Goal: Communication & Community: Share content

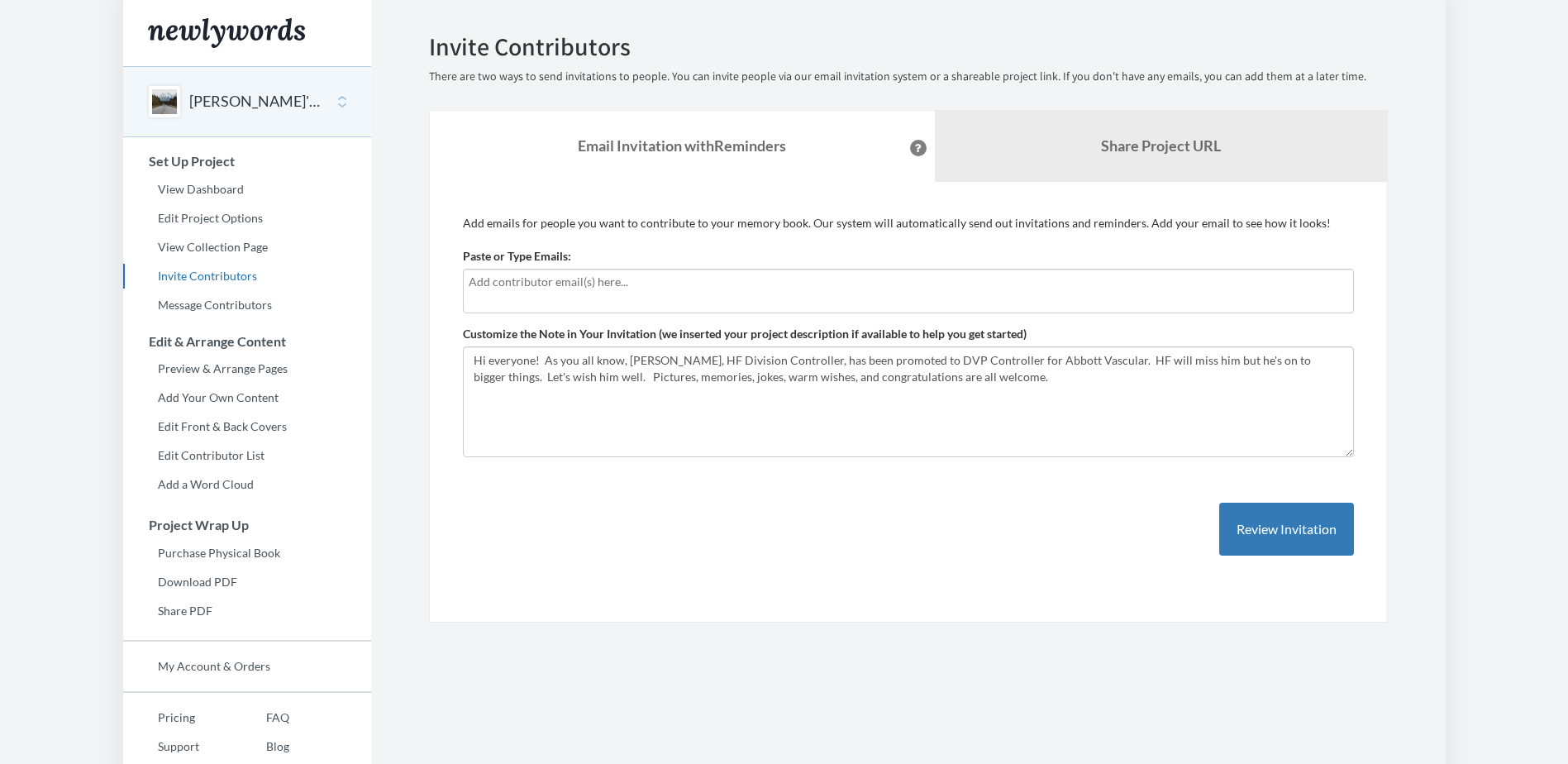
drag, startPoint x: 503, startPoint y: 291, endPoint x: 506, endPoint y: 300, distance: 9.5
click at [506, 300] on div at bounding box center [907, 291] width 891 height 45
click at [541, 290] on input "text" at bounding box center [908, 281] width 880 height 18
type input "I"
click at [628, 281] on input "text" at bounding box center [908, 281] width 880 height 18
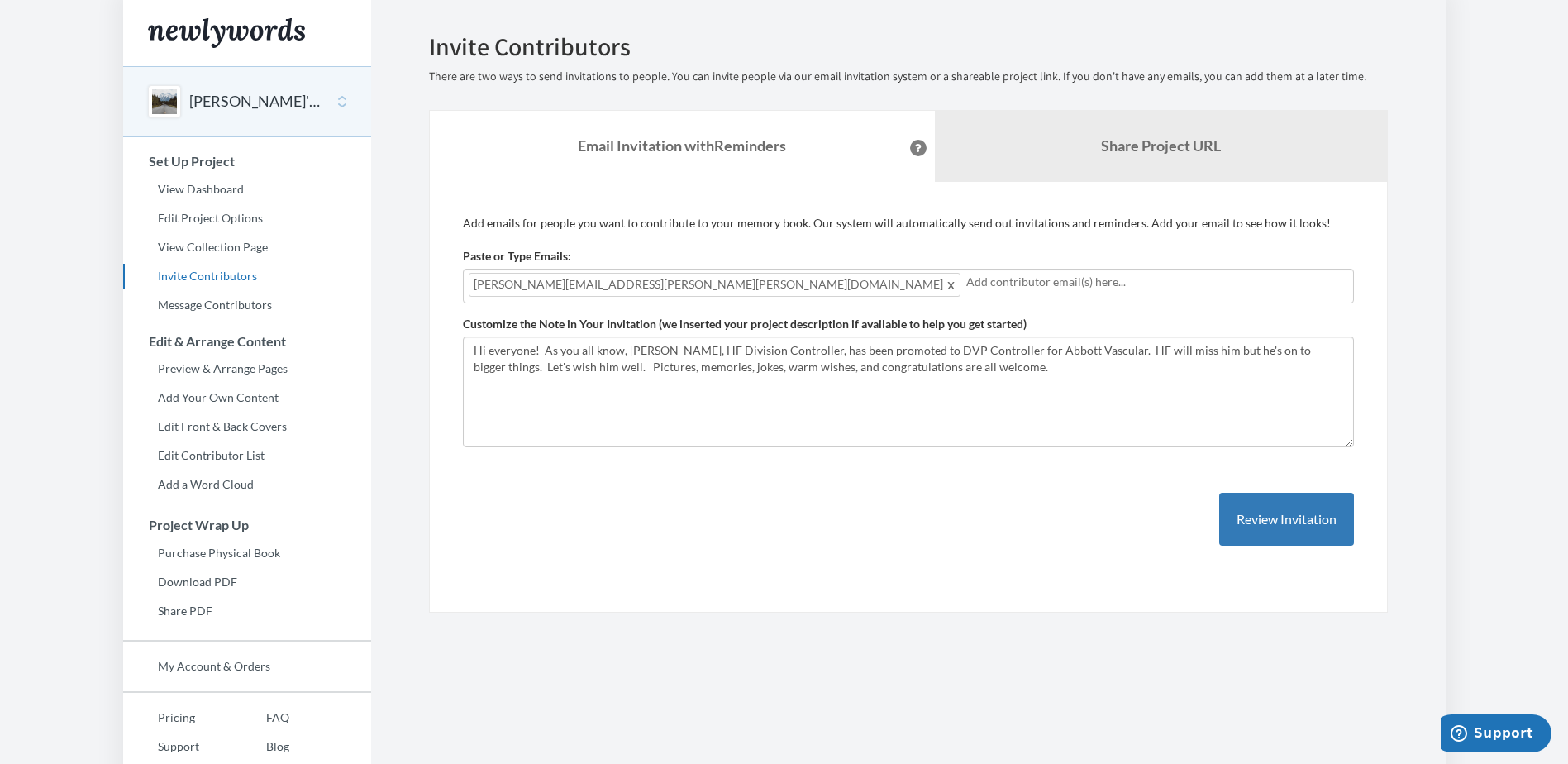
click at [966, 279] on input "text" at bounding box center [1156, 281] width 382 height 18
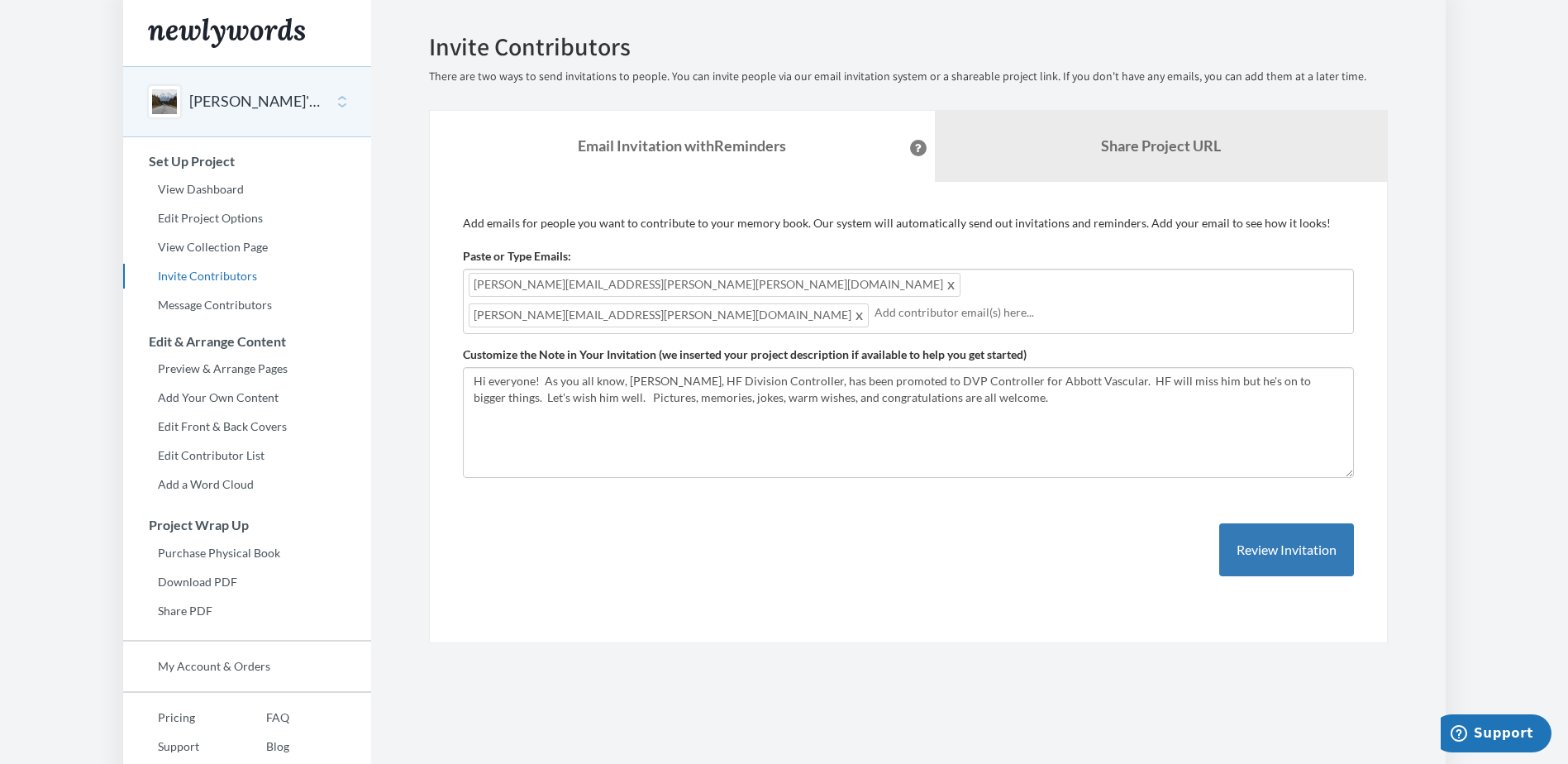
click at [885, 303] on input "text" at bounding box center [1110, 312] width 474 height 18
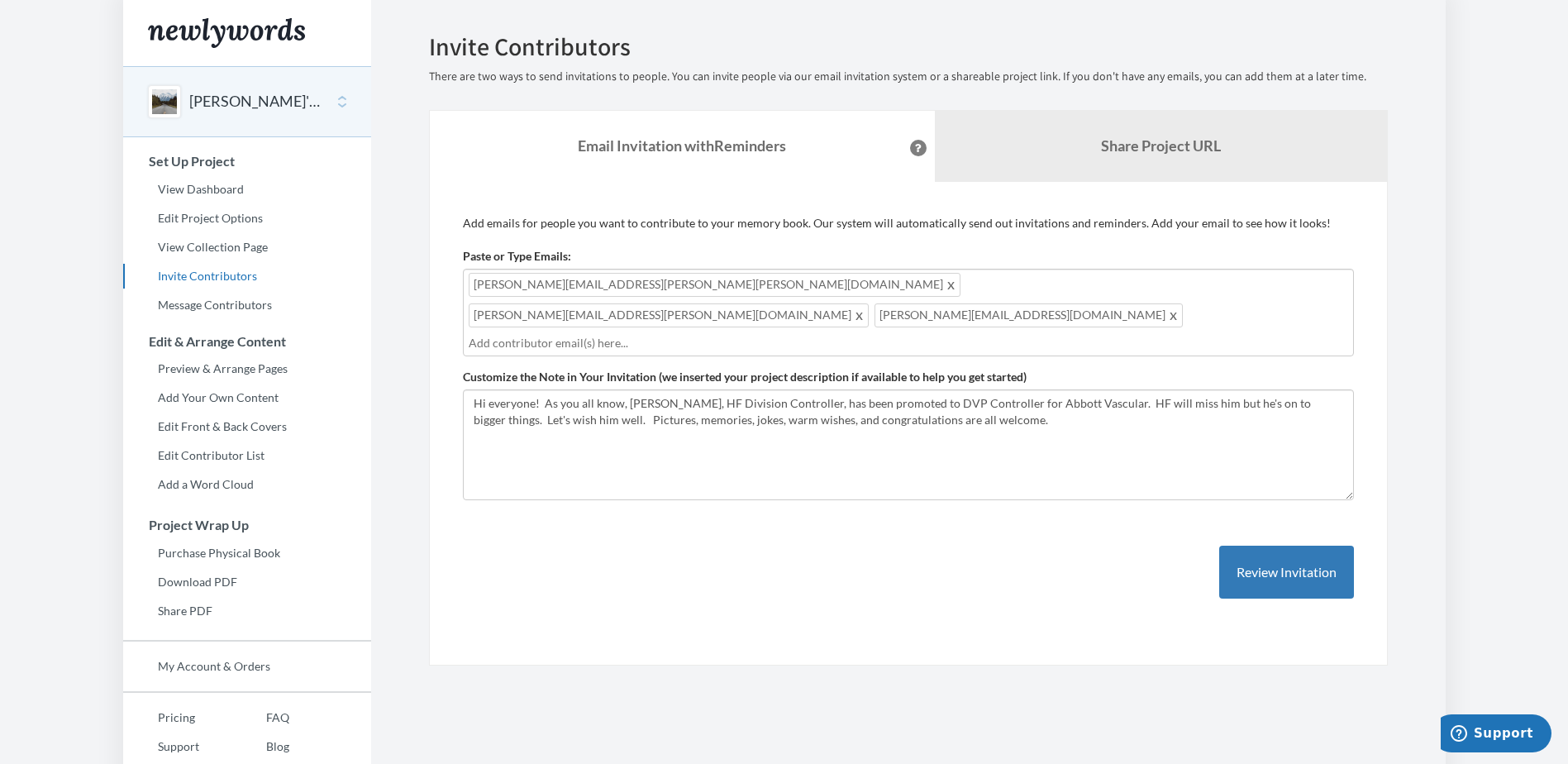
click at [1028, 291] on div "[PERSON_NAME][EMAIL_ADDRESS][DOMAIN_NAME] [DOMAIN_NAME][EMAIL_ADDRESS][DOMAIN_N…" at bounding box center [907, 313] width 891 height 88
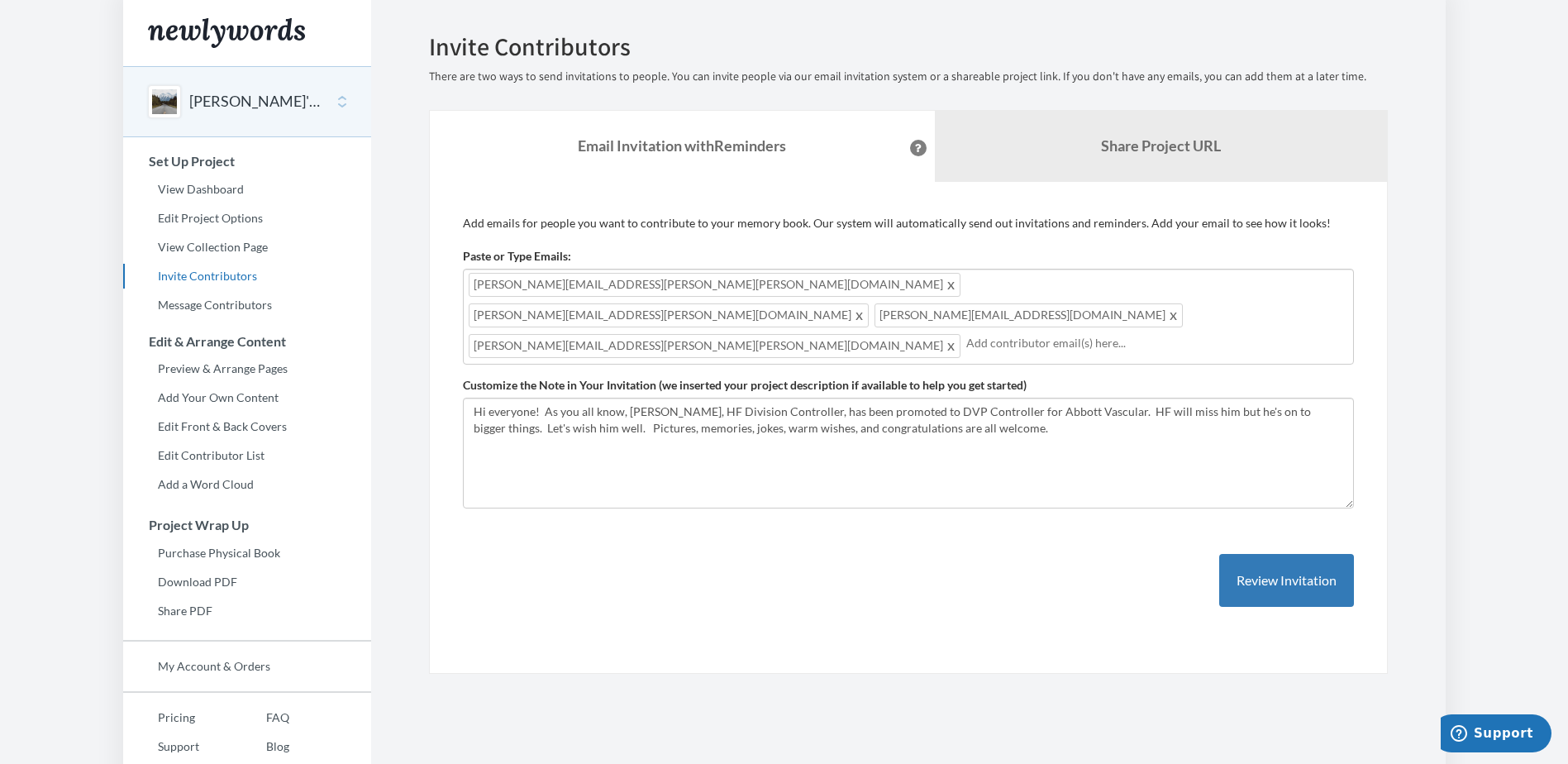
drag, startPoint x: 1164, startPoint y: 307, endPoint x: 1158, endPoint y: 294, distance: 14.3
click at [1164, 334] on input "text" at bounding box center [1156, 343] width 382 height 18
click at [1154, 287] on div "[PERSON_NAME][EMAIL_ADDRESS][PERSON_NAME][PERSON_NAME][DOMAIN_NAME] [DOMAIN_NAM…" at bounding box center [907, 317] width 891 height 96
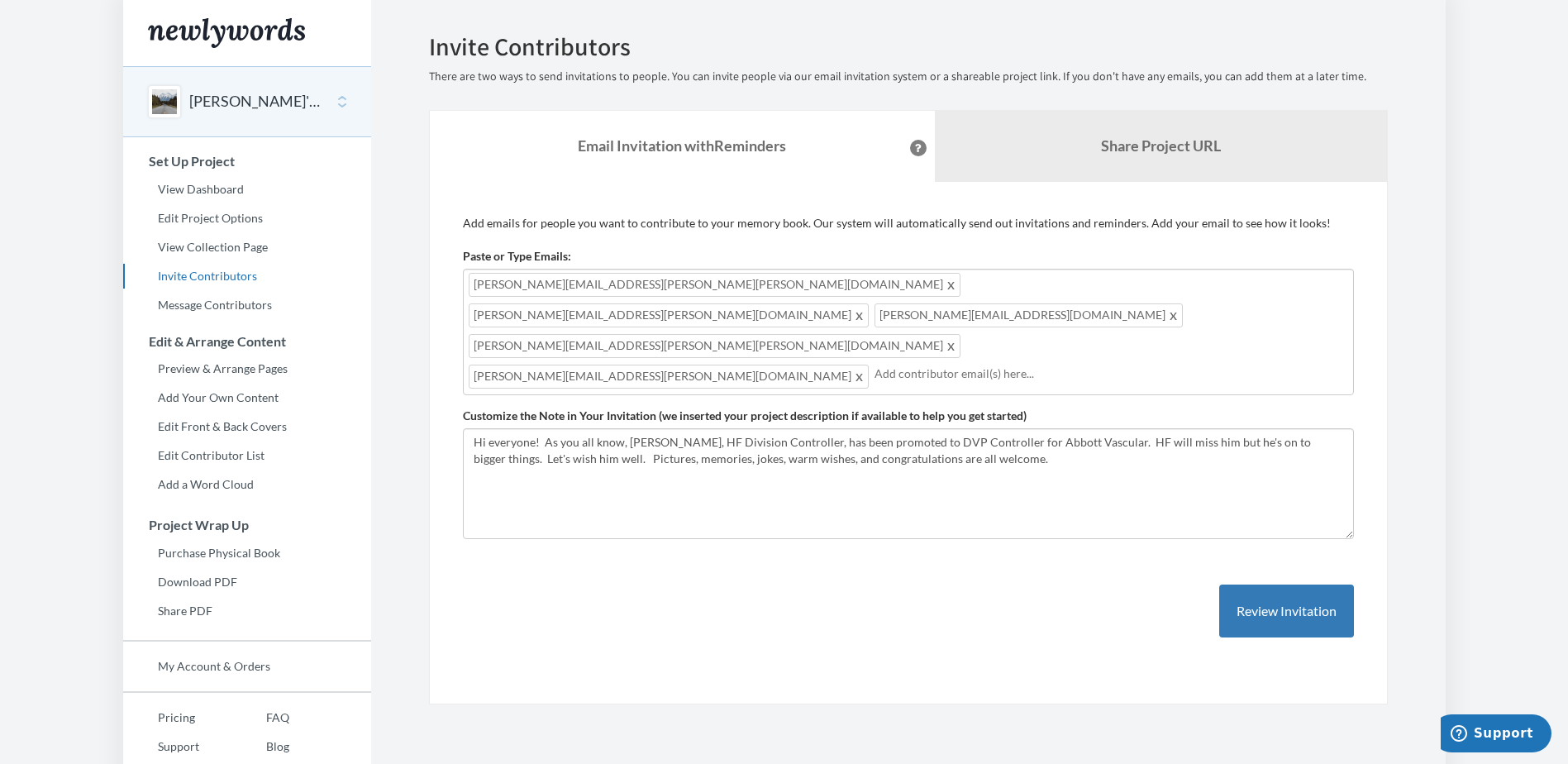
click at [874, 365] on input "text" at bounding box center [1110, 373] width 474 height 18
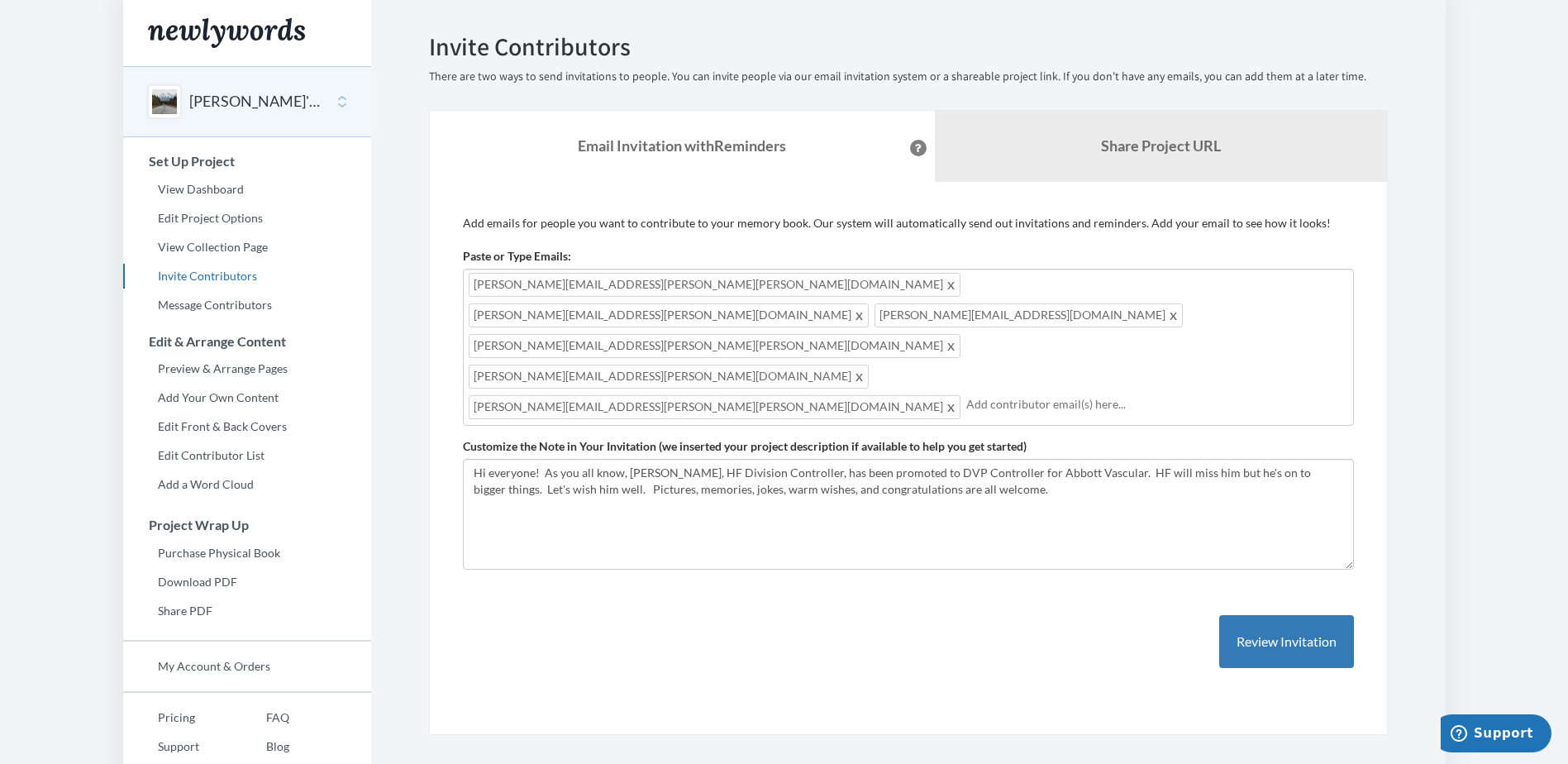
click at [847, 325] on div "[PERSON_NAME][EMAIL_ADDRESS][PERSON_NAME][PERSON_NAME][DOMAIN_NAME] [DOMAIN_NAM…" at bounding box center [907, 348] width 891 height 157
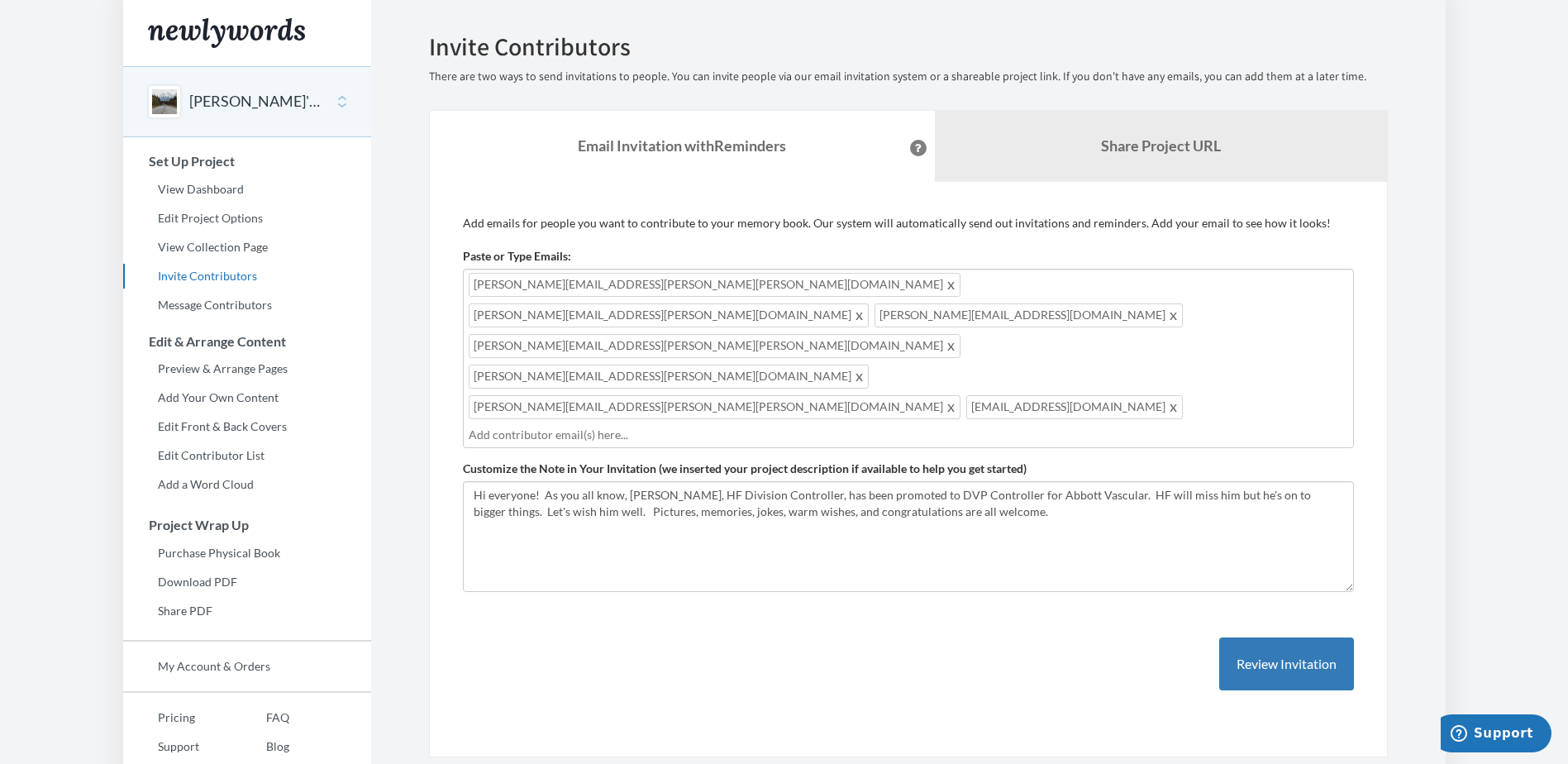
drag, startPoint x: 942, startPoint y: 320, endPoint x: 920, endPoint y: 342, distance: 31.1
click at [942, 426] on input "text" at bounding box center [908, 435] width 880 height 18
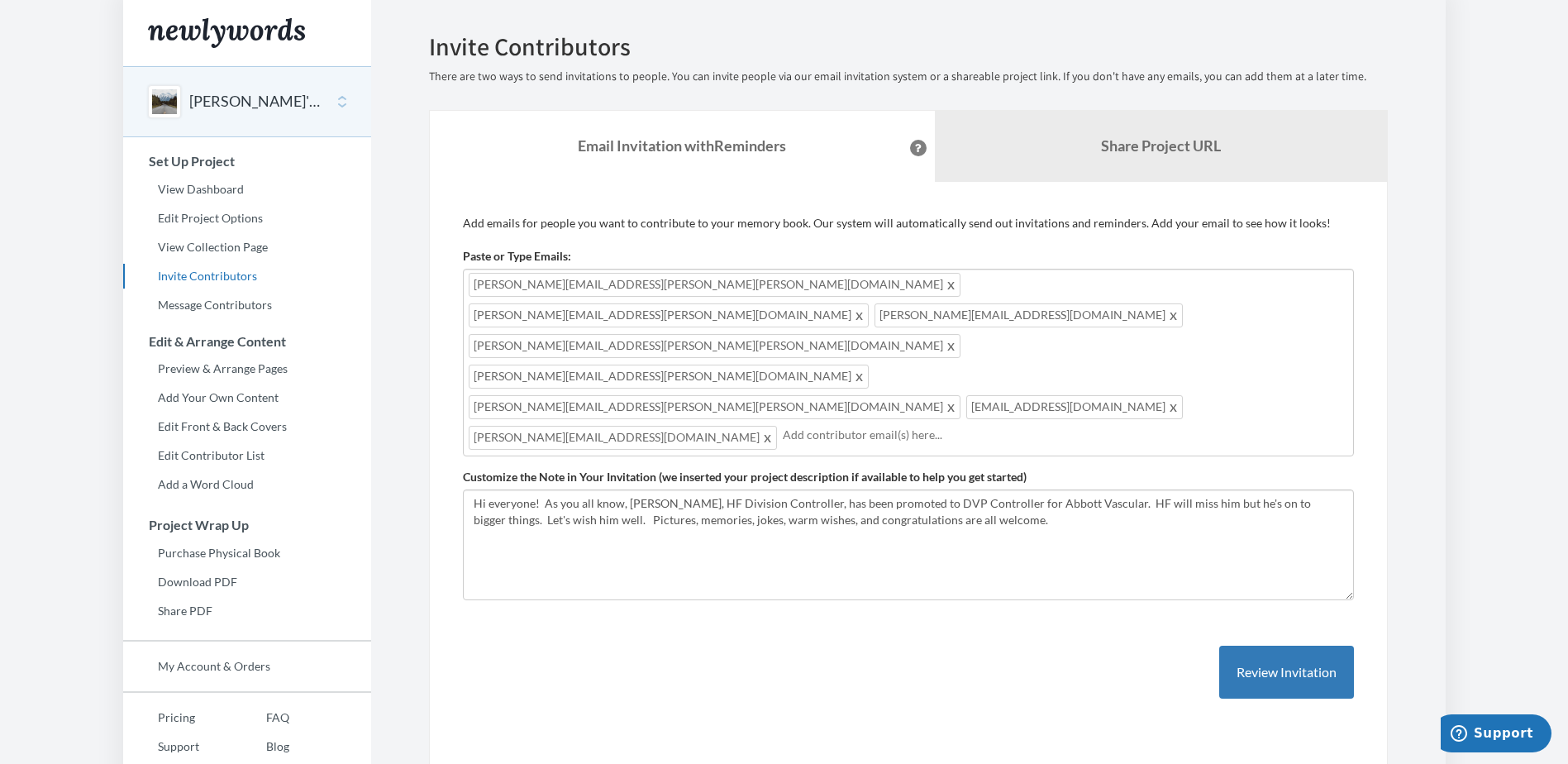
click at [1085, 326] on div "[PERSON_NAME][EMAIL_ADDRESS][PERSON_NAME][PERSON_NAME][DOMAIN_NAME] [DOMAIN_NAM…" at bounding box center [907, 363] width 891 height 188
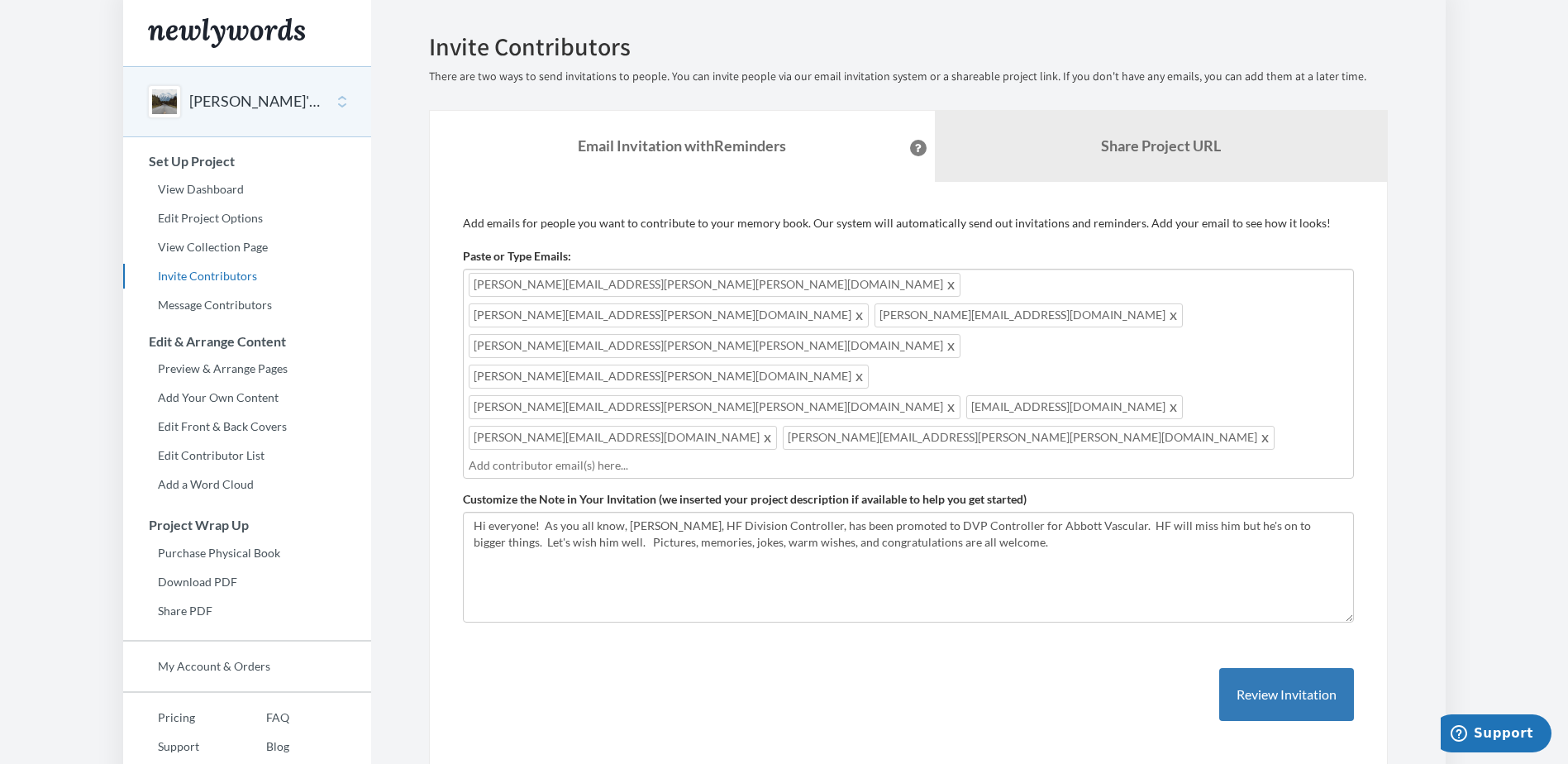
click at [638, 457] on input "text" at bounding box center [908, 465] width 880 height 18
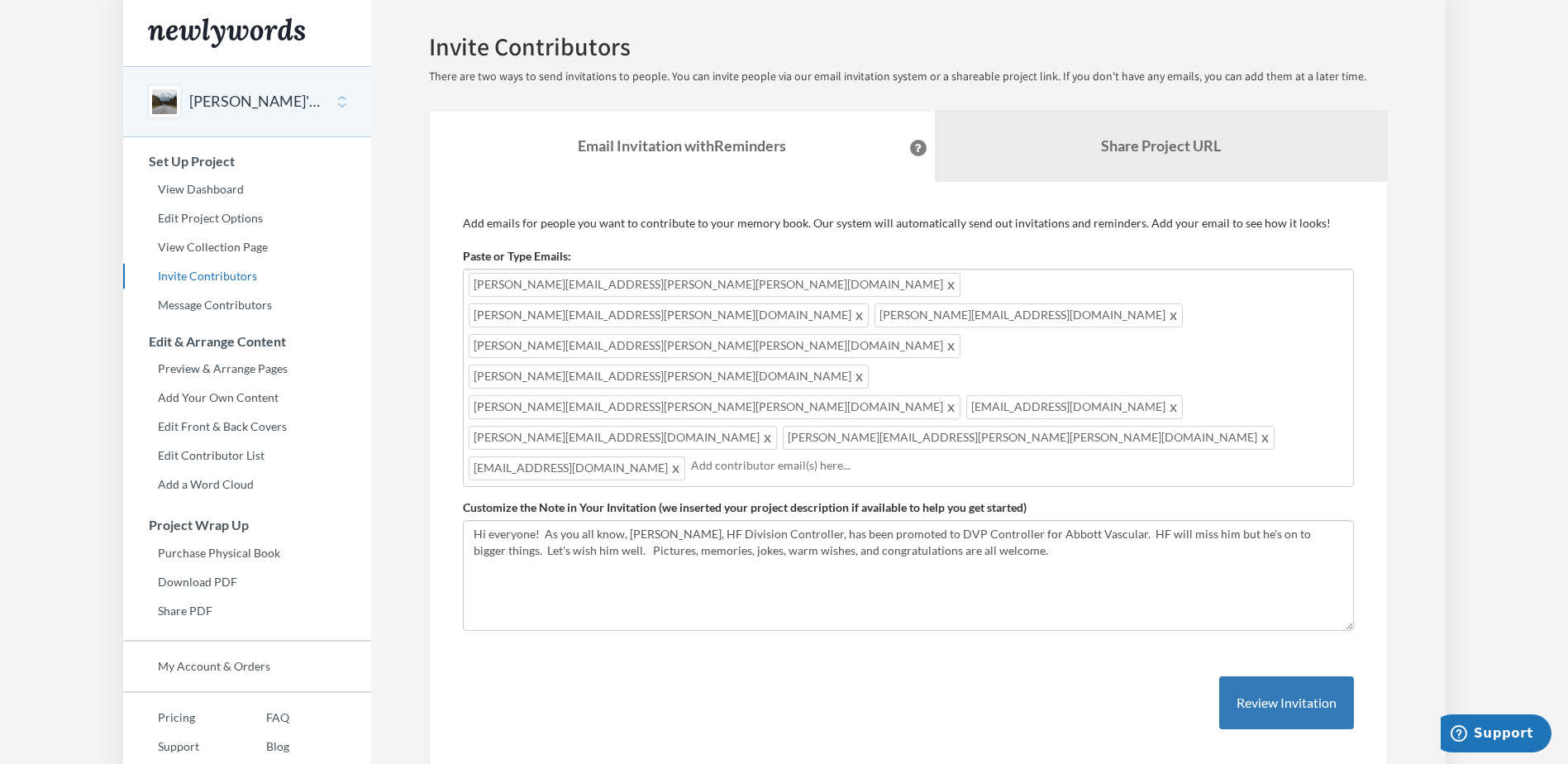
click at [880, 457] on input "text" at bounding box center [1019, 465] width 657 height 18
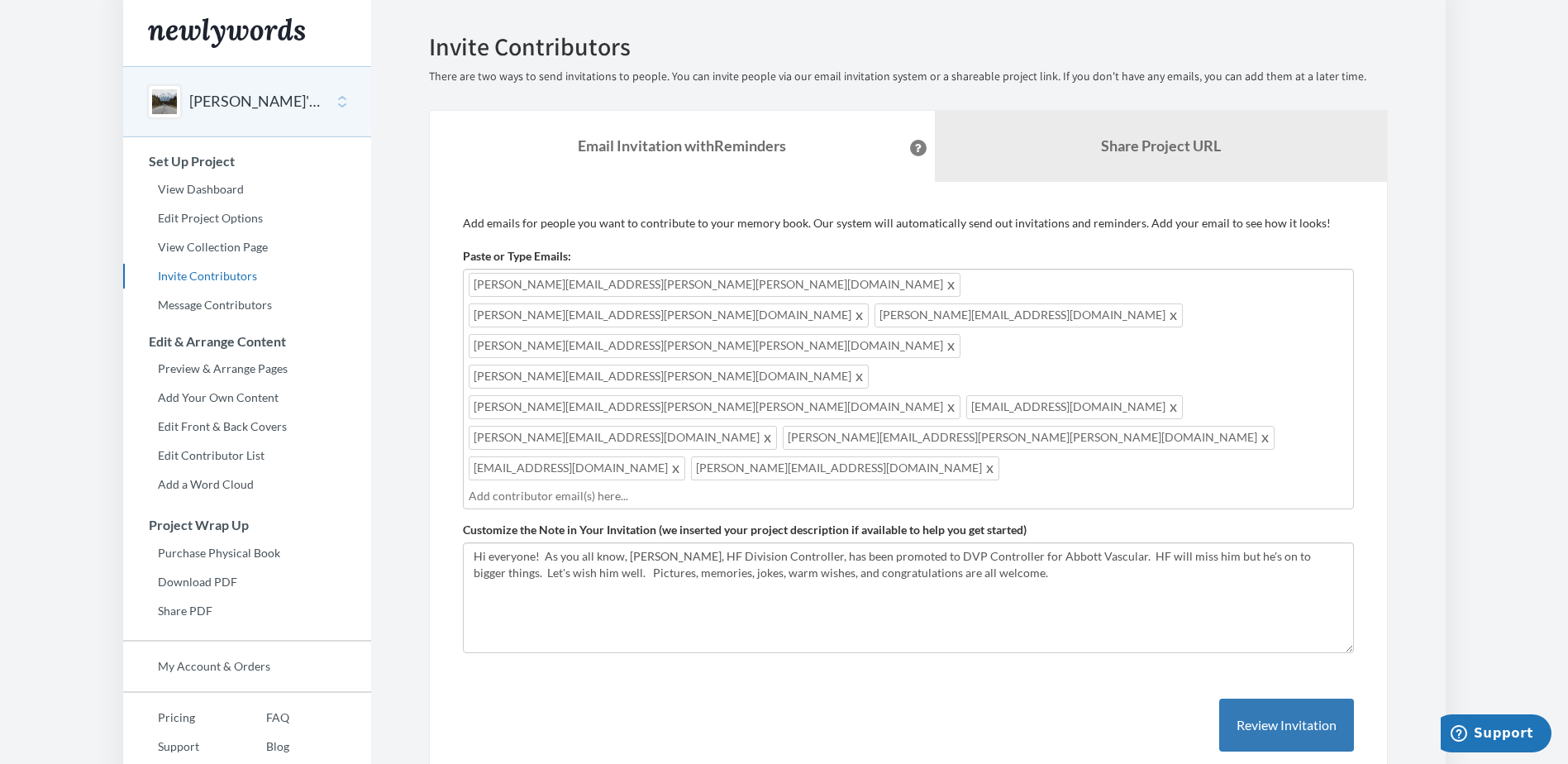
click at [812, 487] on input "text" at bounding box center [908, 496] width 880 height 18
type input "K"
click at [945, 487] on input "text" at bounding box center [908, 496] width 880 height 18
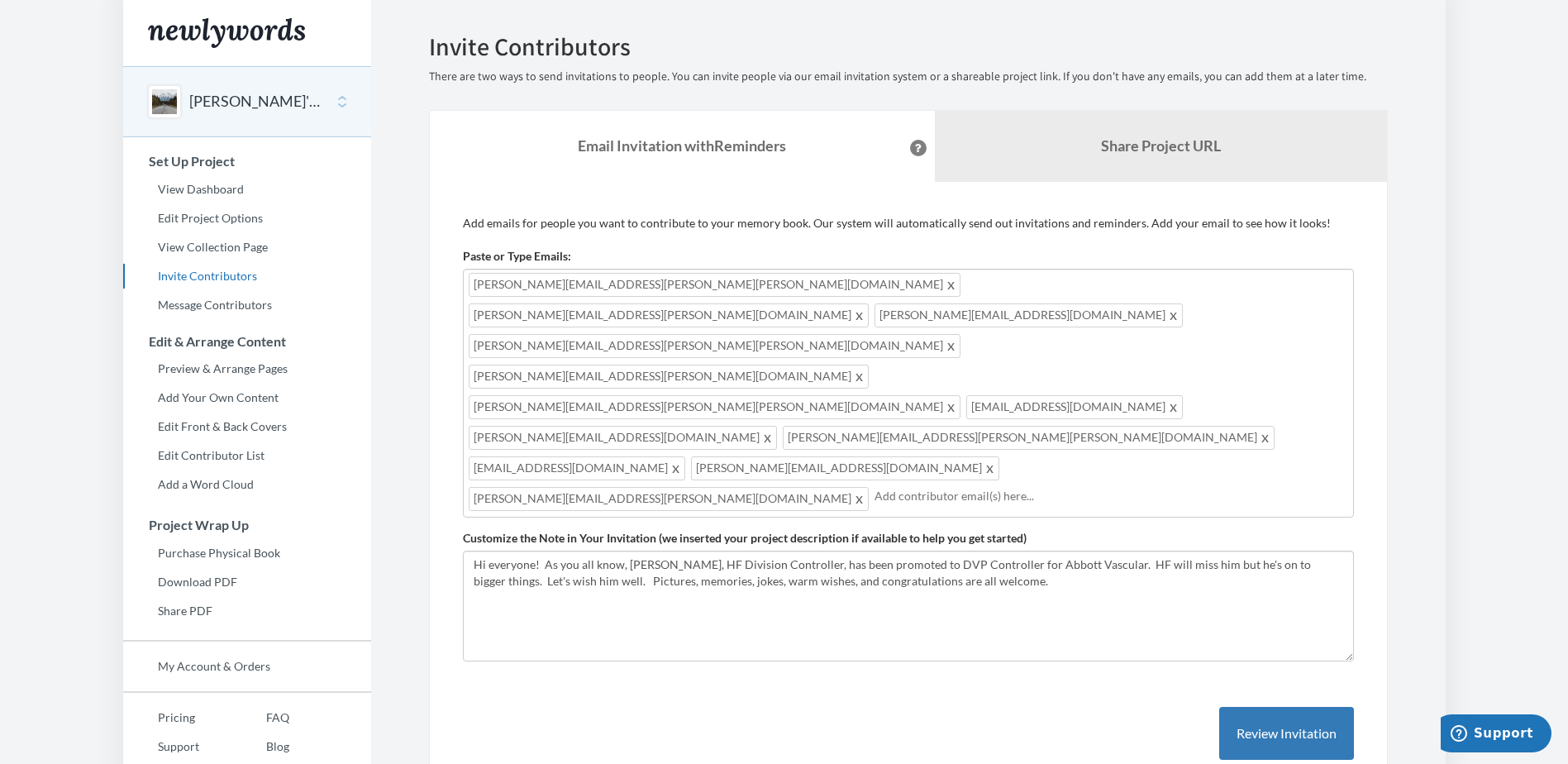
click at [1150, 487] on input "text" at bounding box center [1110, 496] width 474 height 18
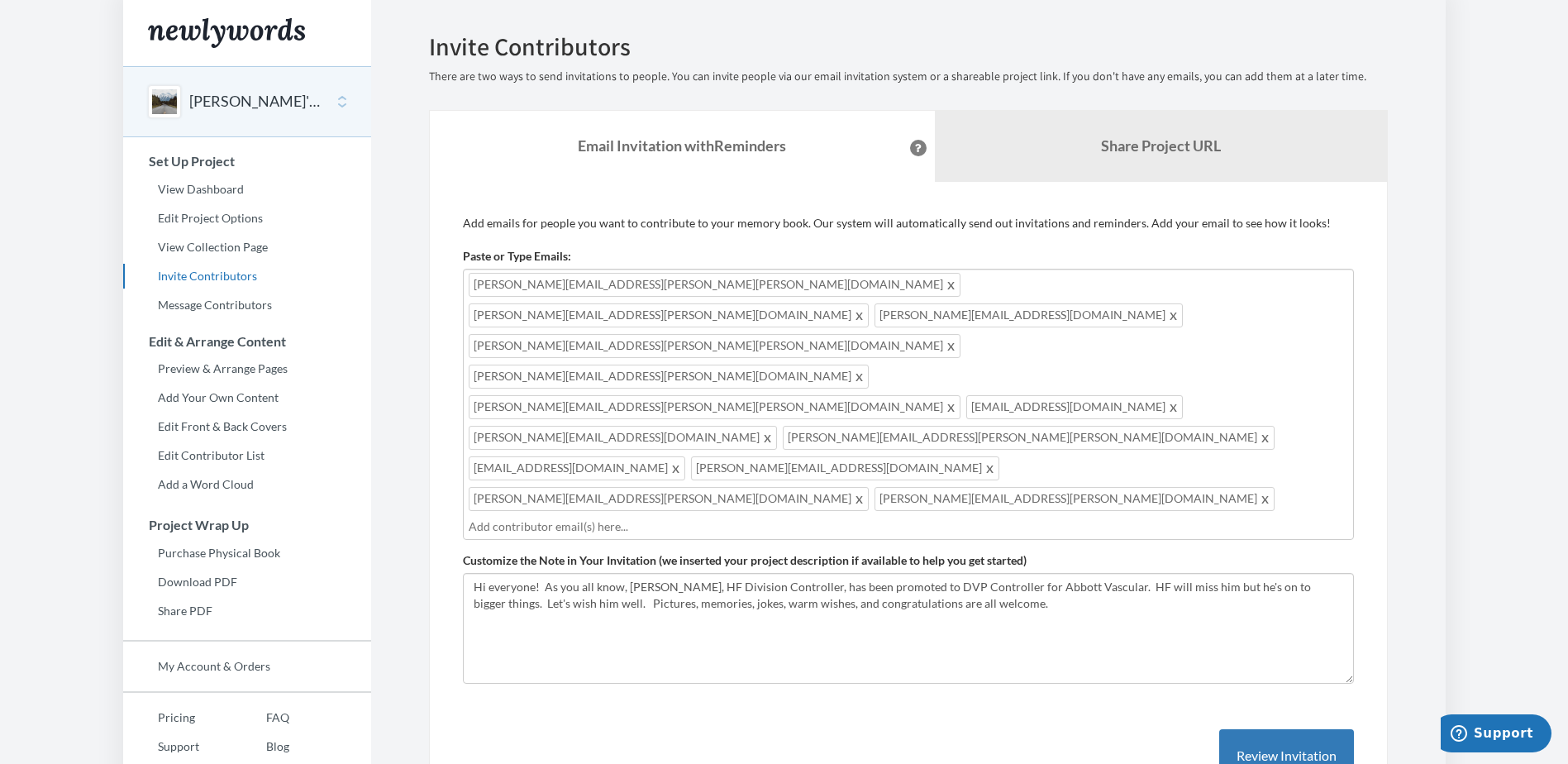
click at [662, 517] on input "text" at bounding box center [908, 526] width 880 height 18
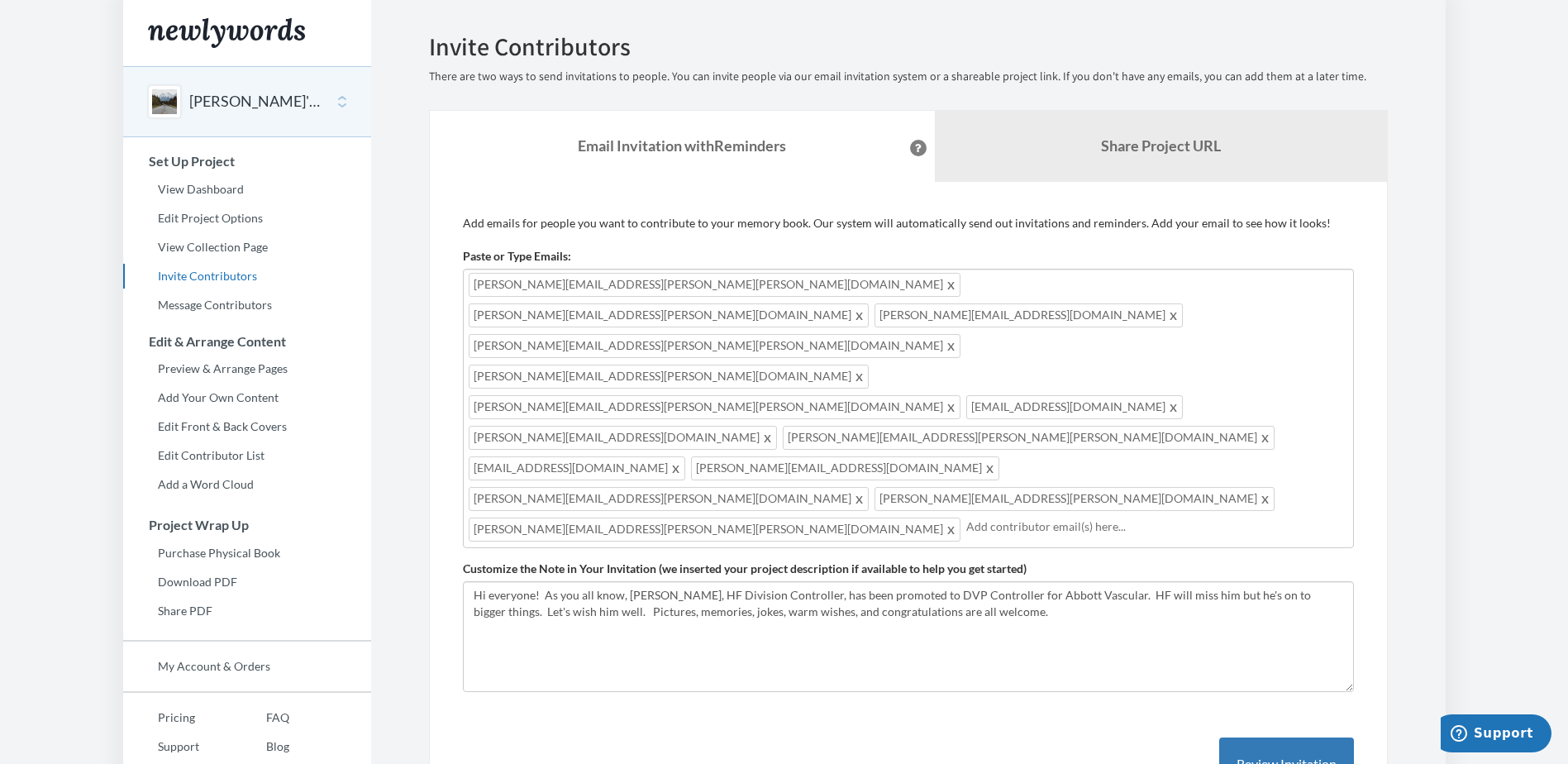
click at [966, 517] on input "text" at bounding box center [1156, 526] width 382 height 18
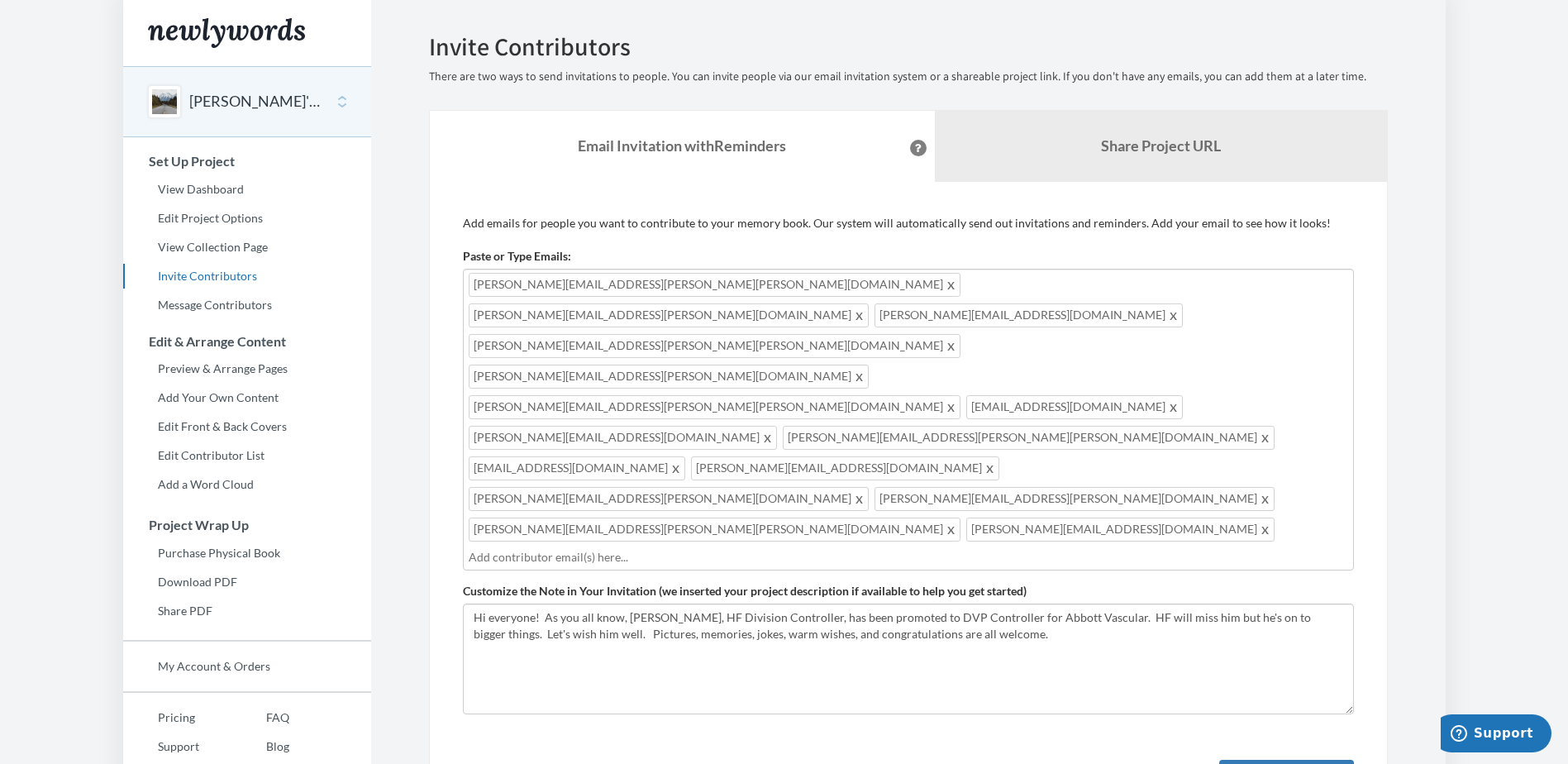
click at [729, 548] on input "text" at bounding box center [908, 556] width 880 height 18
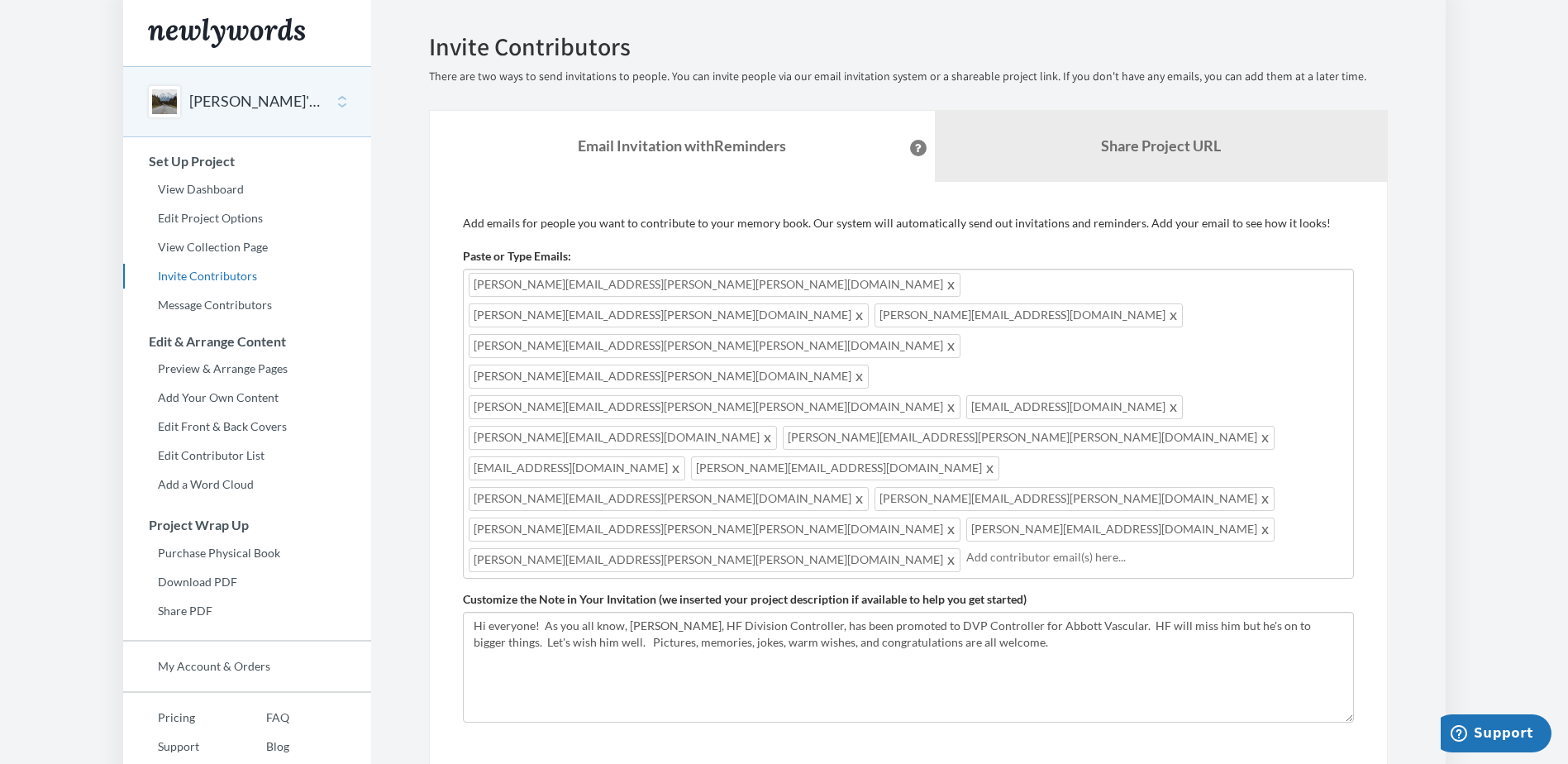
click at [966, 548] on input "text" at bounding box center [1156, 556] width 382 height 18
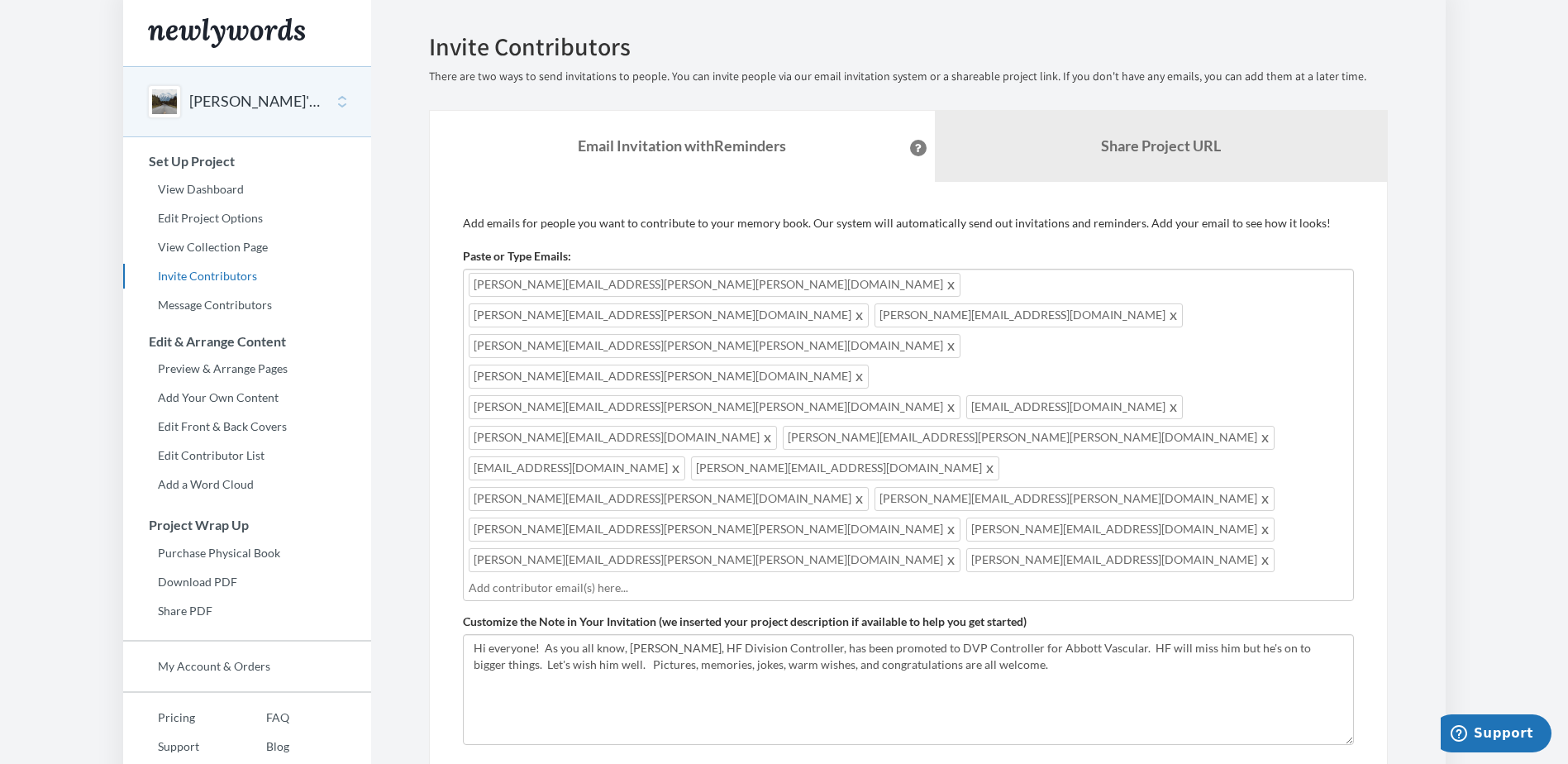
click at [997, 578] on input "text" at bounding box center [908, 587] width 880 height 18
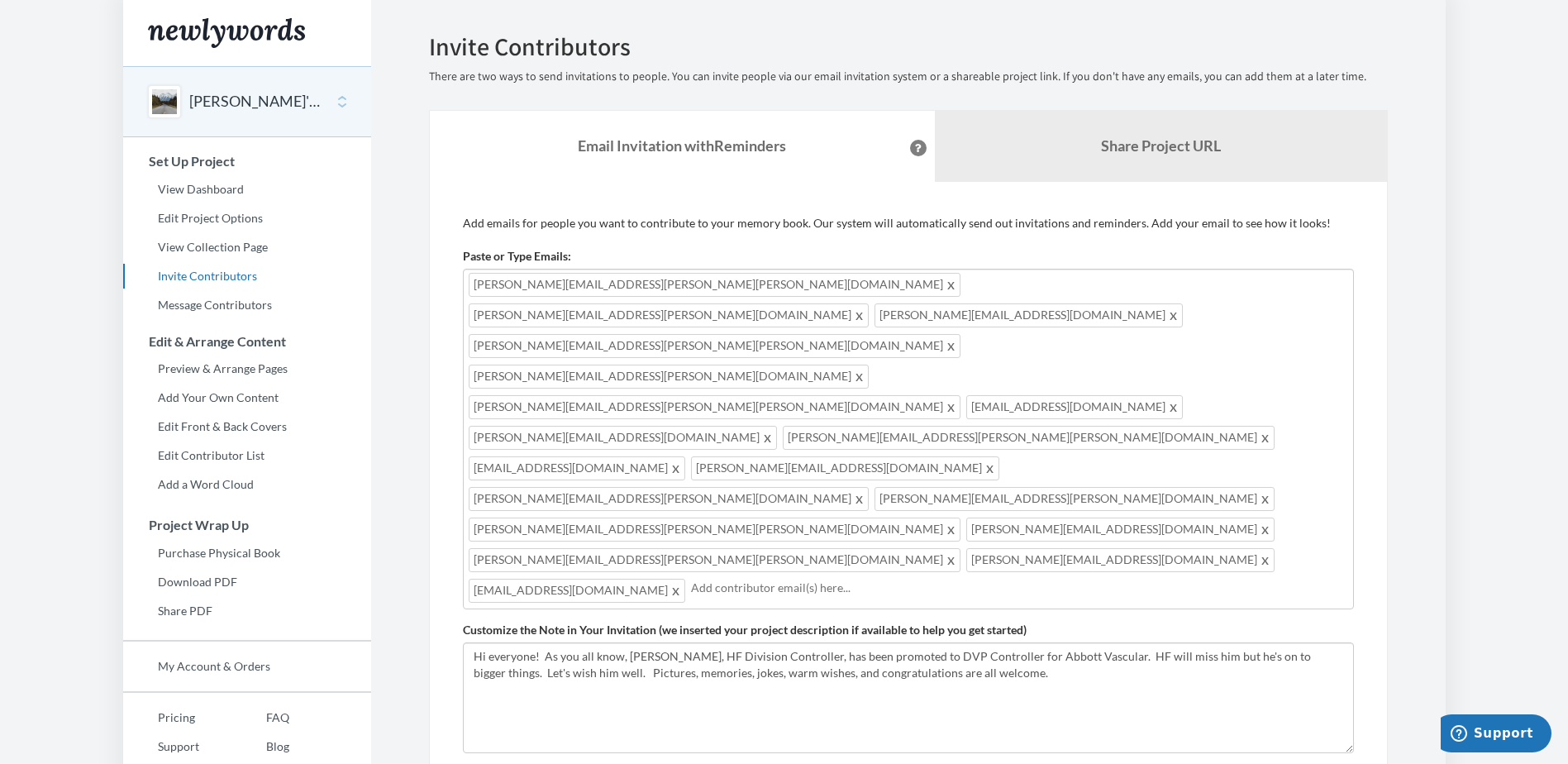
click at [1027, 578] on input "text" at bounding box center [1019, 587] width 657 height 18
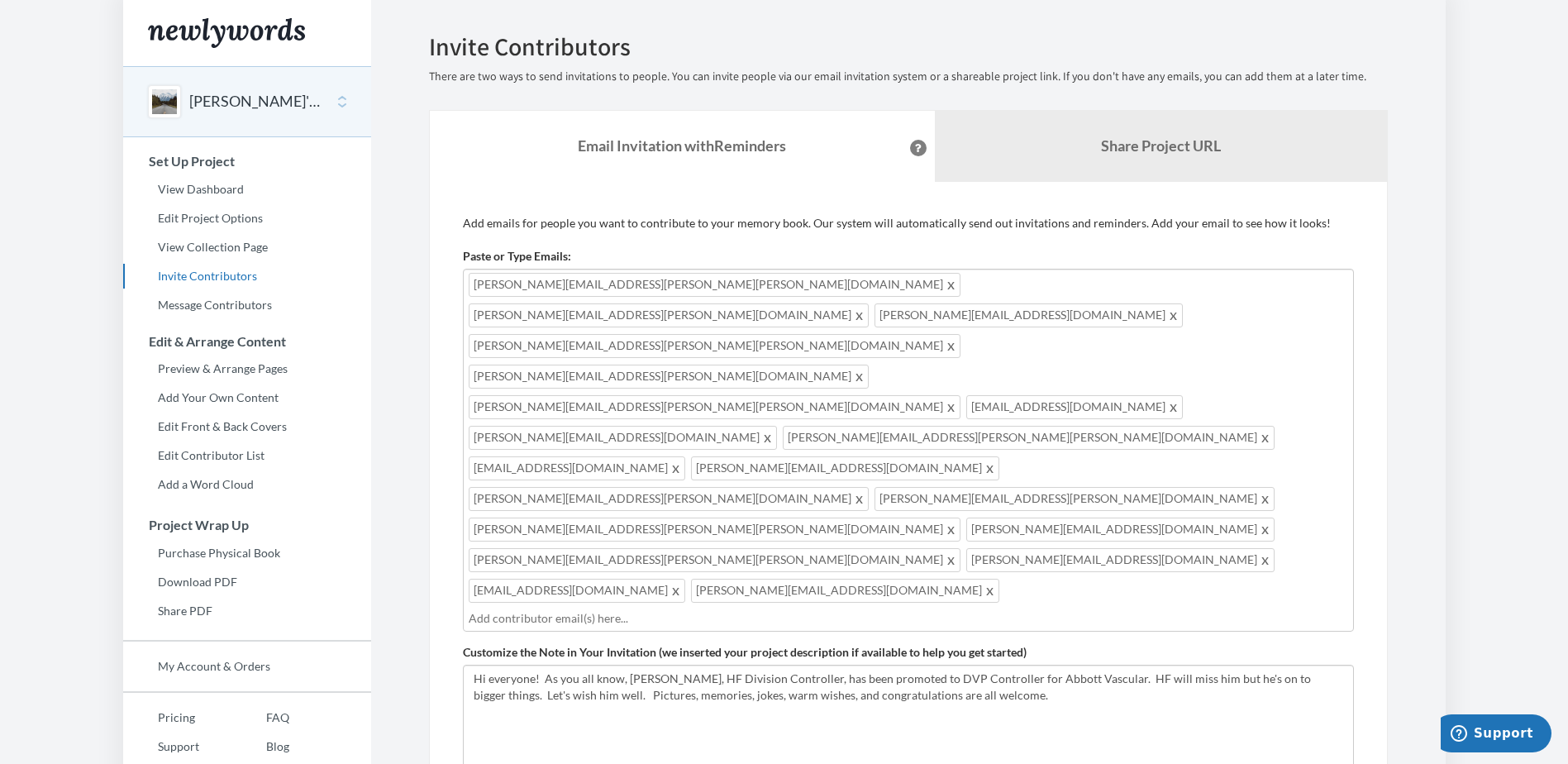
click at [783, 609] on input "text" at bounding box center [908, 618] width 880 height 18
click at [673, 609] on input "text" at bounding box center [908, 618] width 880 height 18
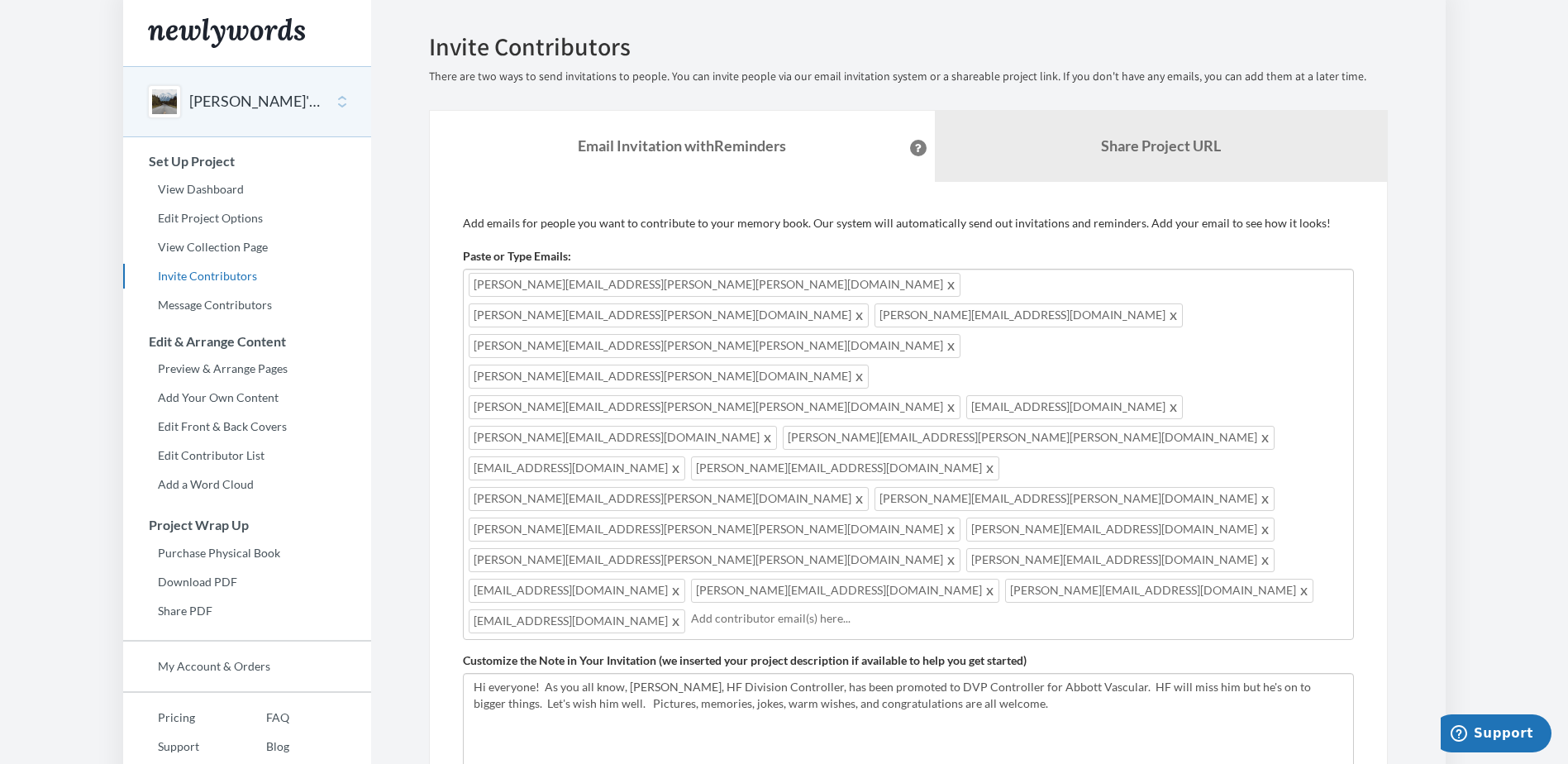
click at [977, 609] on input "text" at bounding box center [1019, 618] width 657 height 18
click at [913, 609] on input "text" at bounding box center [1131, 618] width 435 height 18
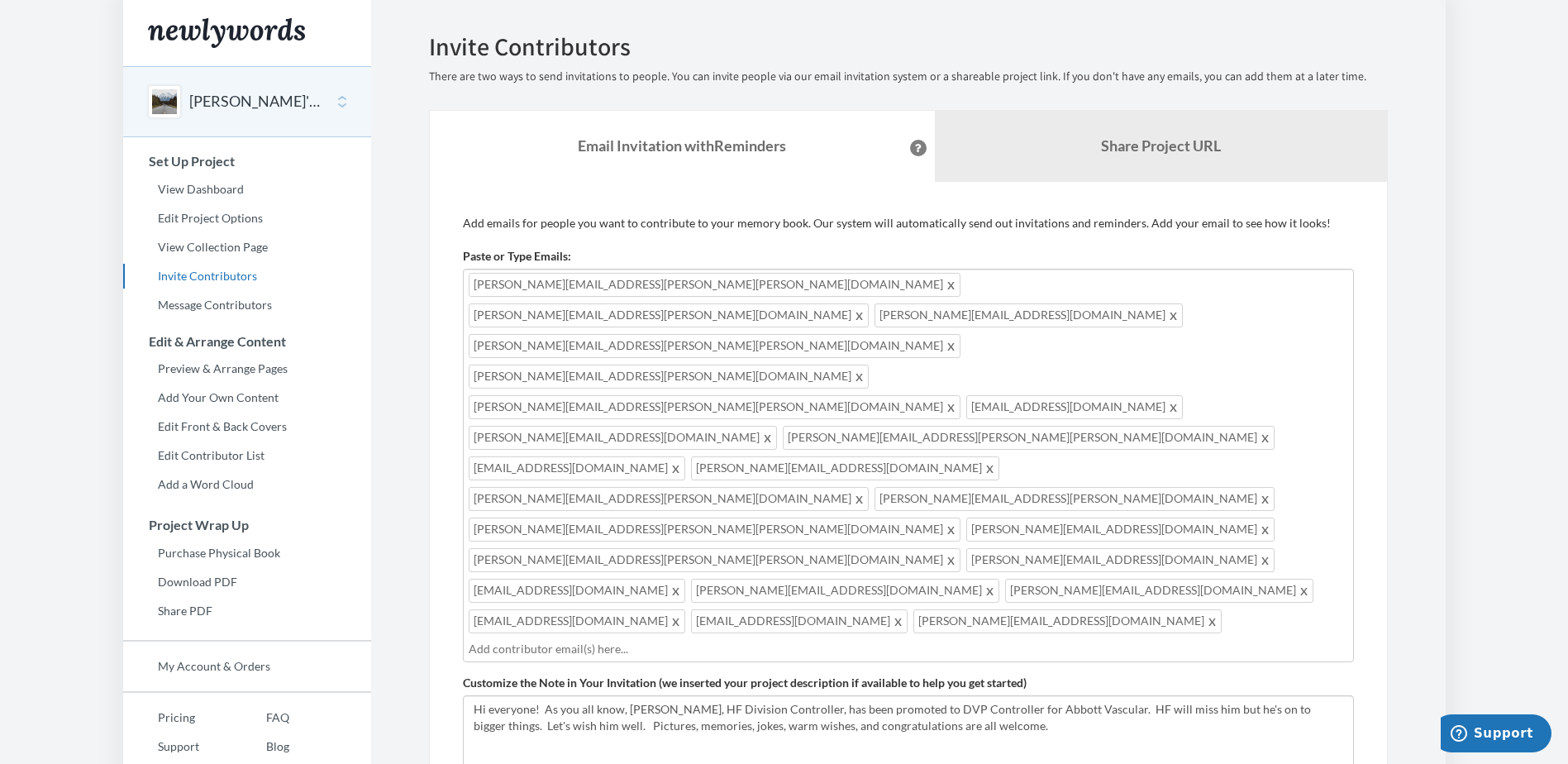
click at [833, 640] on input "text" at bounding box center [908, 648] width 880 height 18
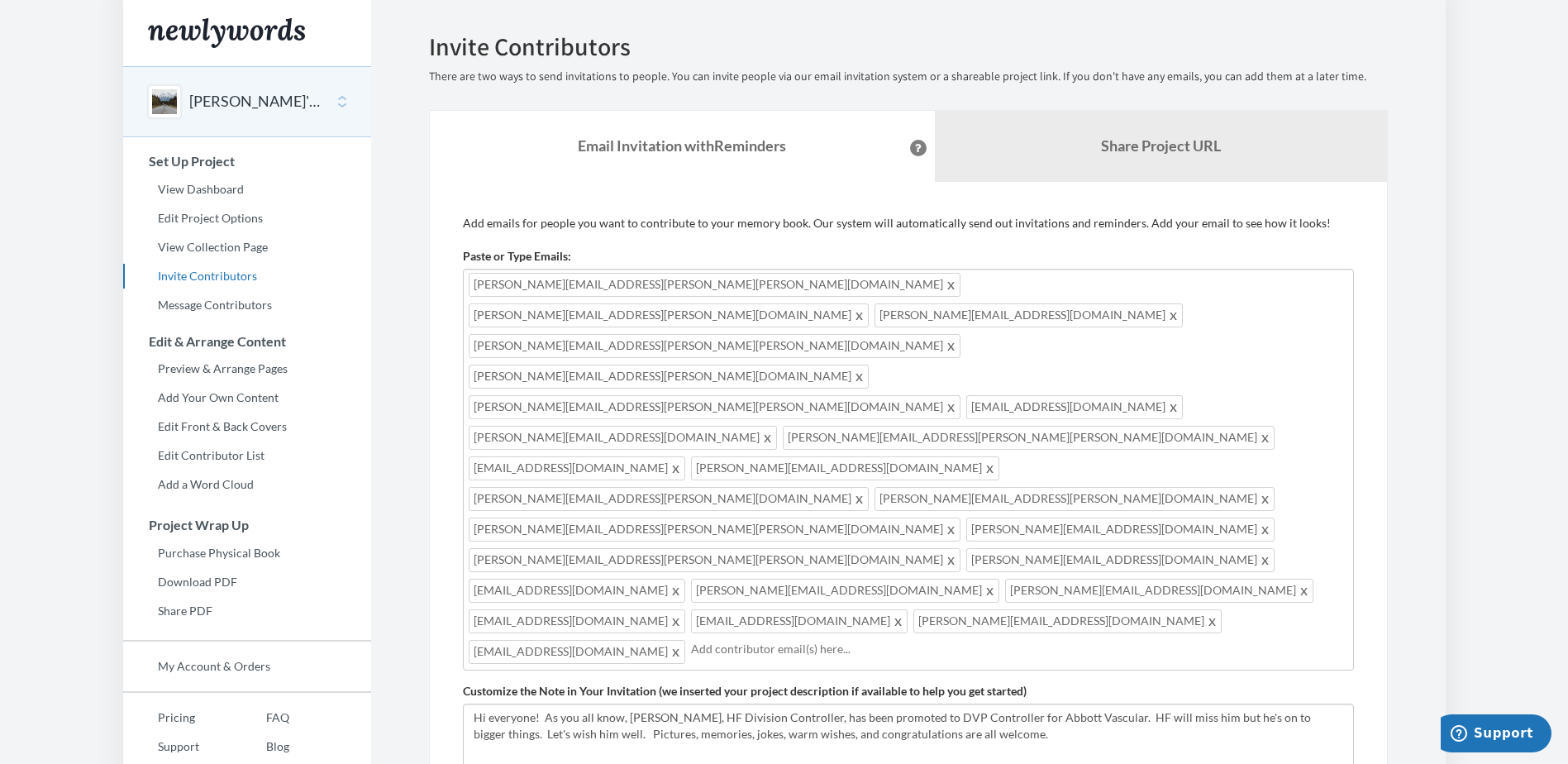
click at [778, 640] on input "text" at bounding box center [1019, 648] width 657 height 18
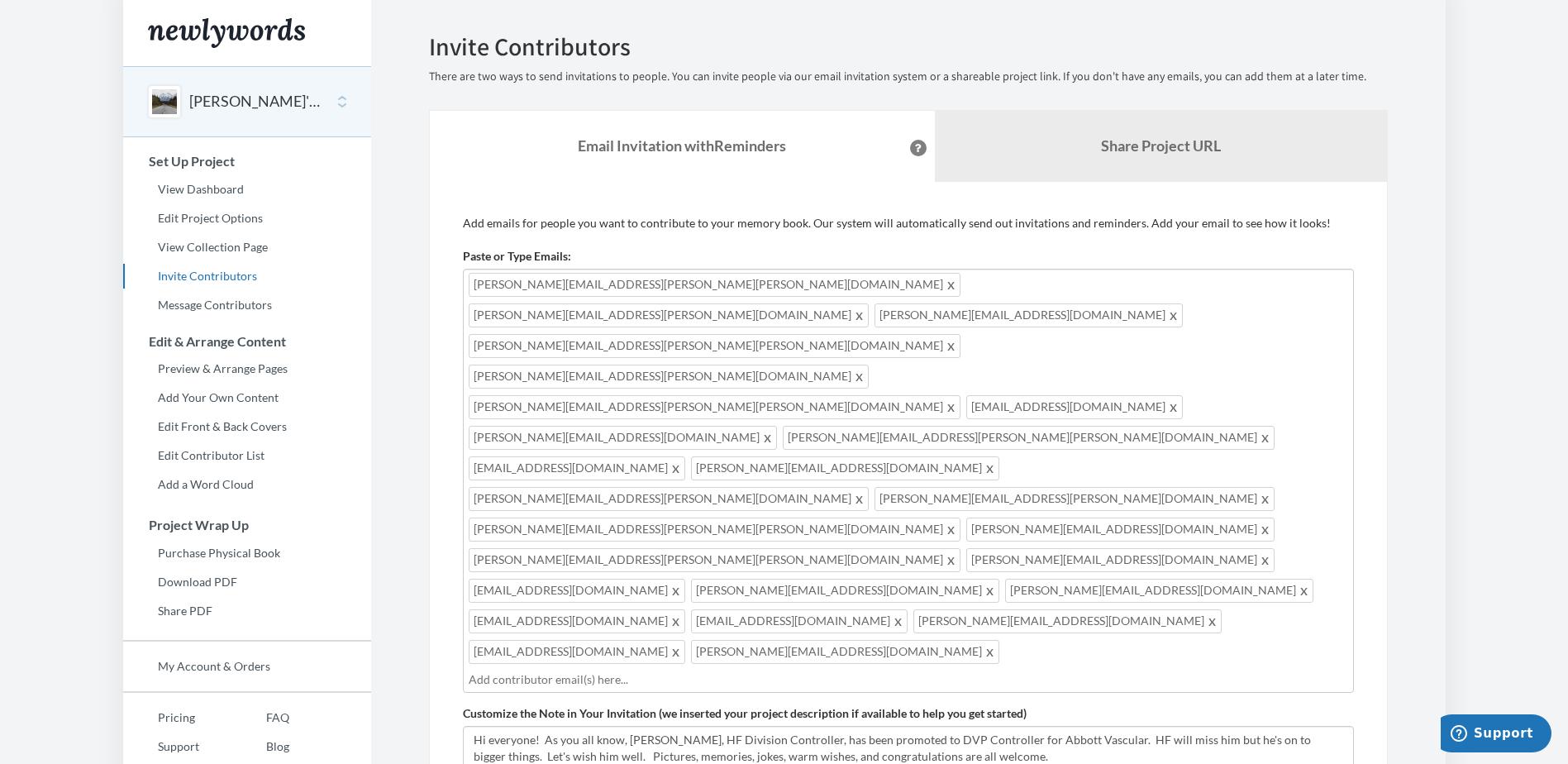
click at [833, 447] on div "[PERSON_NAME][EMAIL_ADDRESS][PERSON_NAME][PERSON_NAME][DOMAIN_NAME] [DOMAIN_NAM…" at bounding box center [907, 481] width 891 height 424
click at [1042, 670] on input "text" at bounding box center [908, 679] width 880 height 18
click at [979, 670] on input "text" at bounding box center [908, 679] width 880 height 18
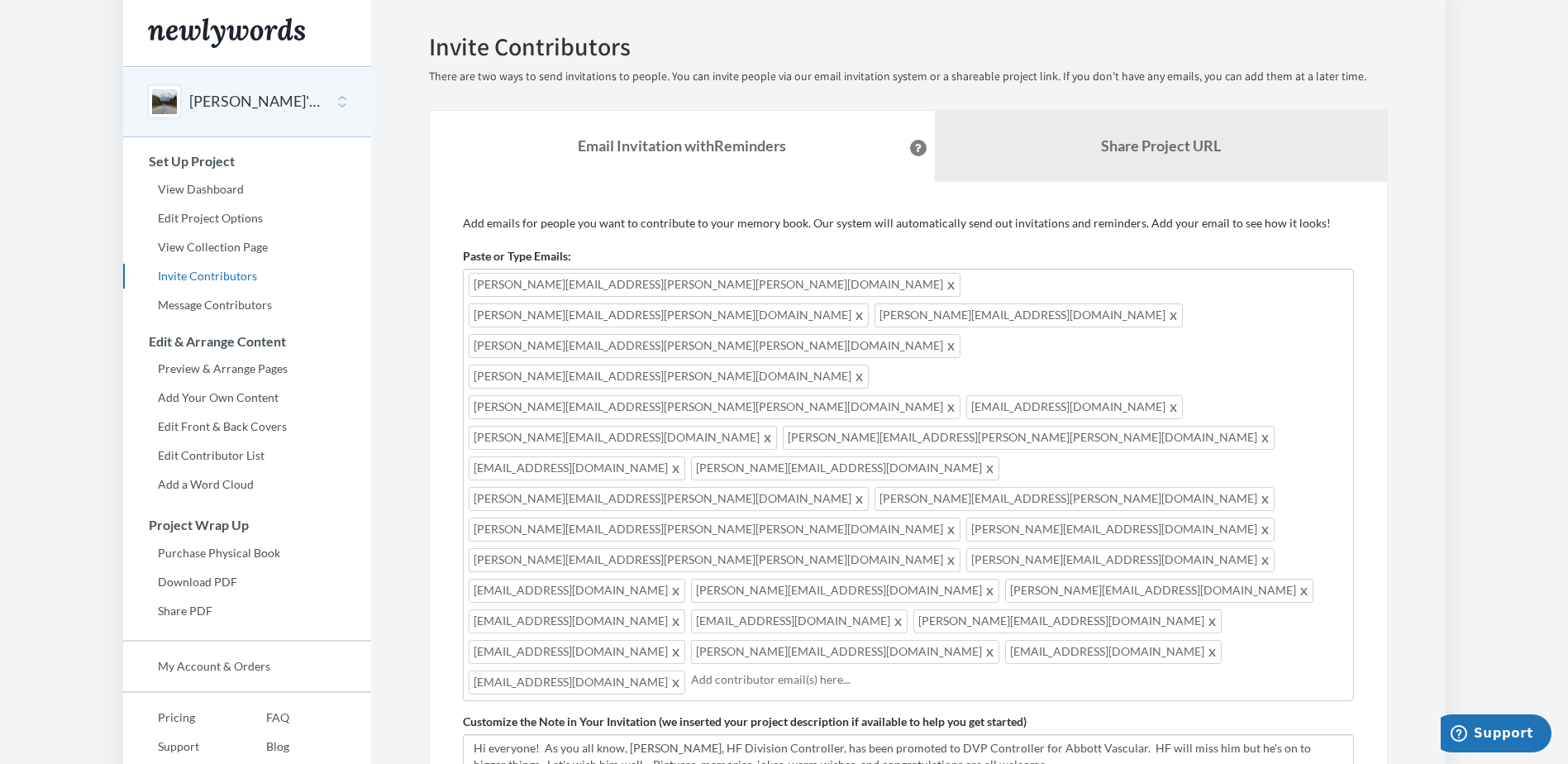
click at [1117, 448] on div "[PERSON_NAME][EMAIL_ADDRESS][DOMAIN_NAME] [DOMAIN_NAME][EMAIL_ADDRESS][DOMAIN_N…" at bounding box center [907, 485] width 891 height 433
click at [913, 670] on input "text" at bounding box center [1131, 679] width 435 height 18
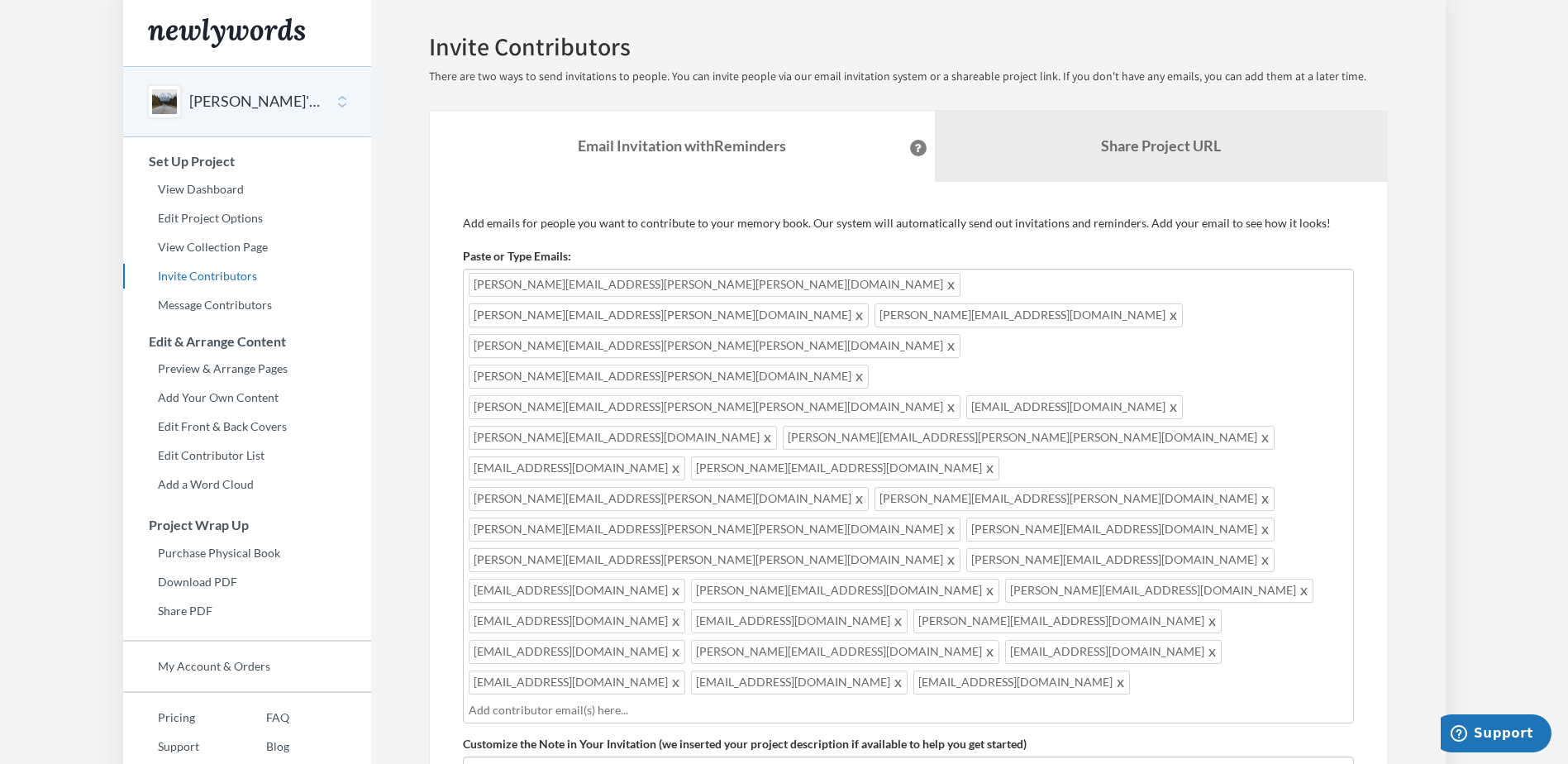
click at [933, 701] on input "text" at bounding box center [908, 709] width 880 height 18
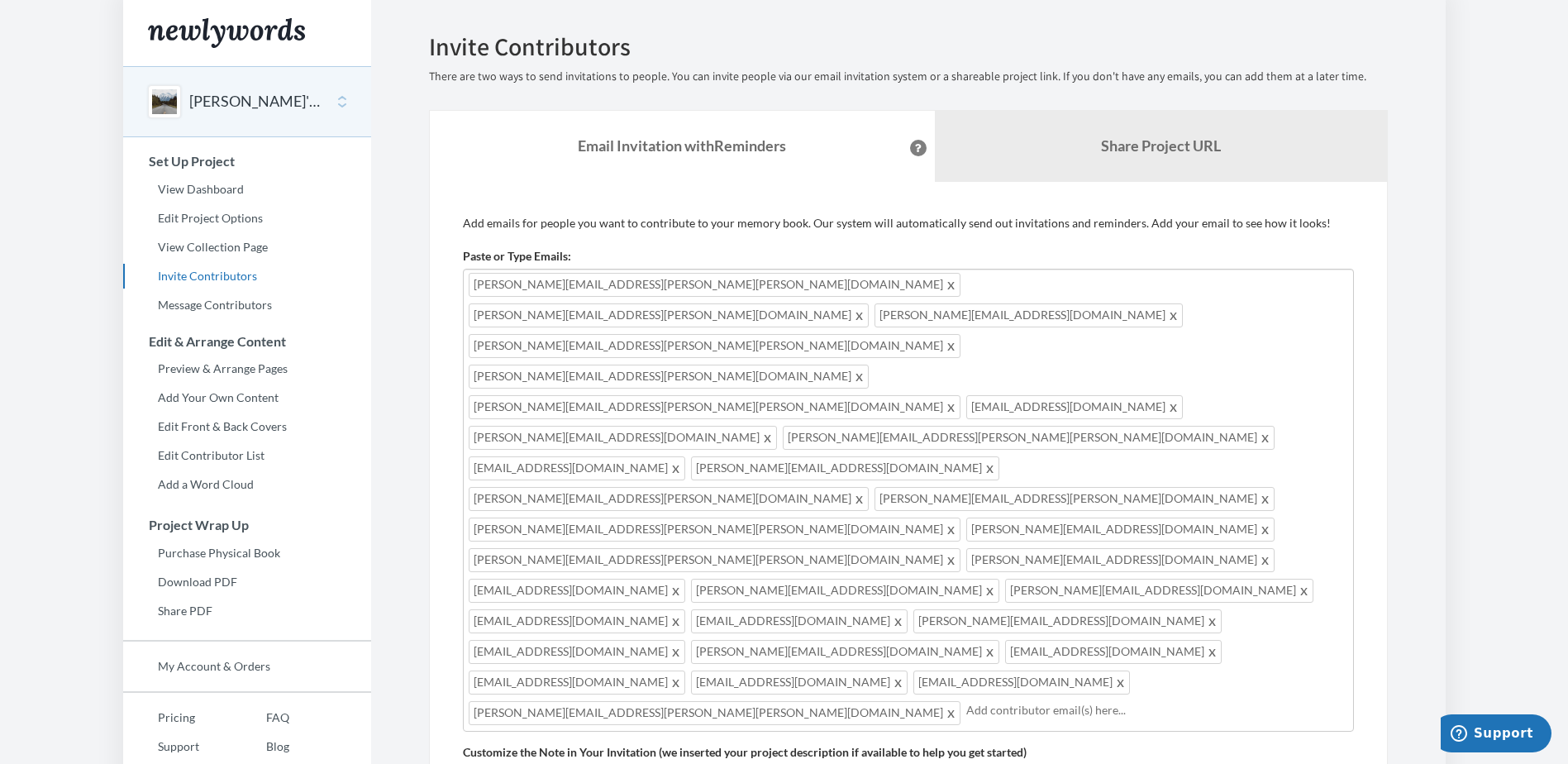
drag, startPoint x: 850, startPoint y: 467, endPoint x: 834, endPoint y: 482, distance: 21.9
click at [966, 701] on input "text" at bounding box center [1156, 709] width 382 height 18
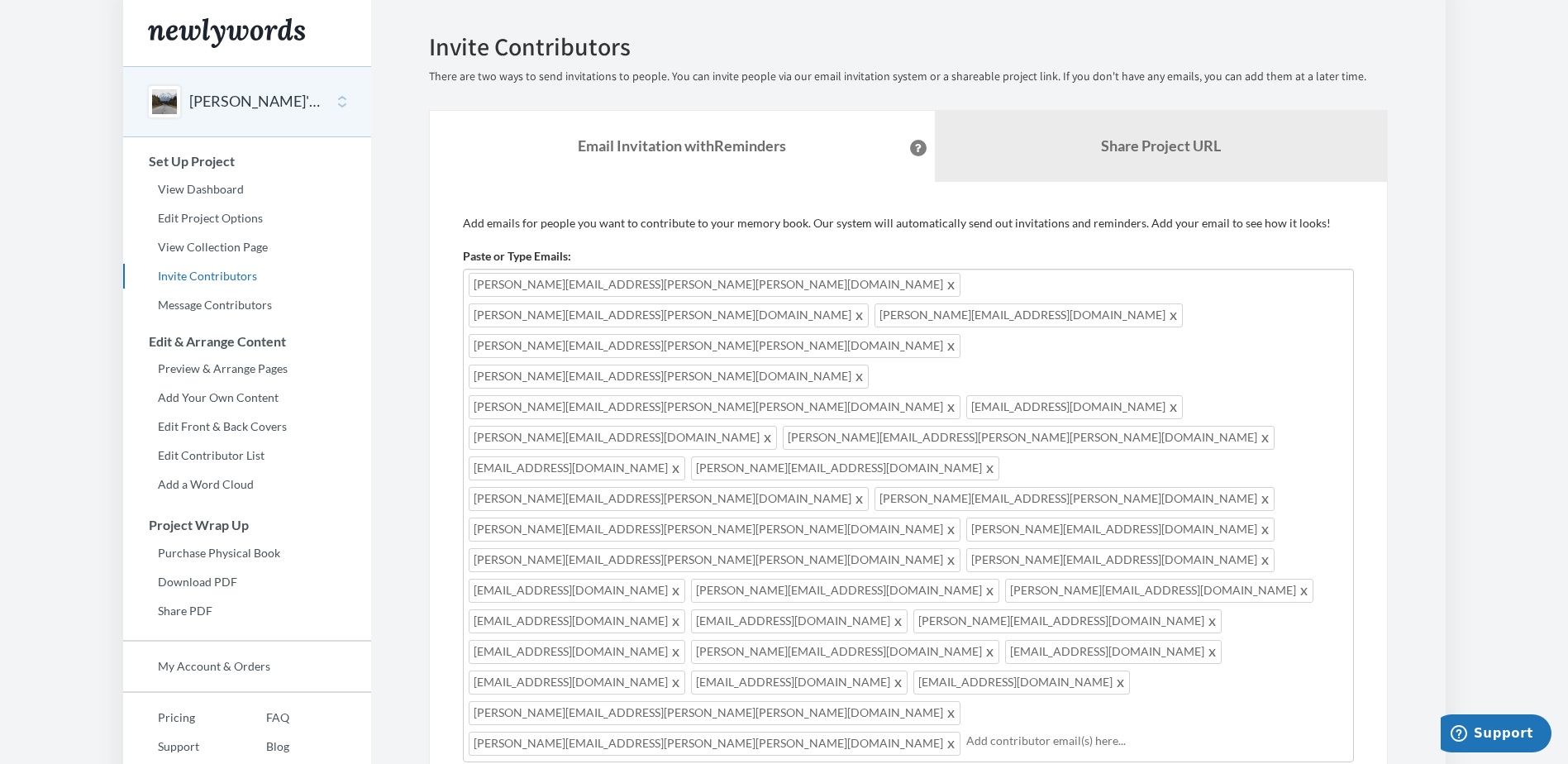
click at [972, 731] on input "text" at bounding box center [1156, 740] width 382 height 18
click at [966, 762] on input "text" at bounding box center [1156, 771] width 382 height 18
click at [877, 508] on div "[PERSON_NAME][EMAIL_ADDRESS][DOMAIN_NAME] [DOMAIN_NAME][EMAIL_ADDRESS][DOMAIN_N…" at bounding box center [907, 557] width 891 height 577
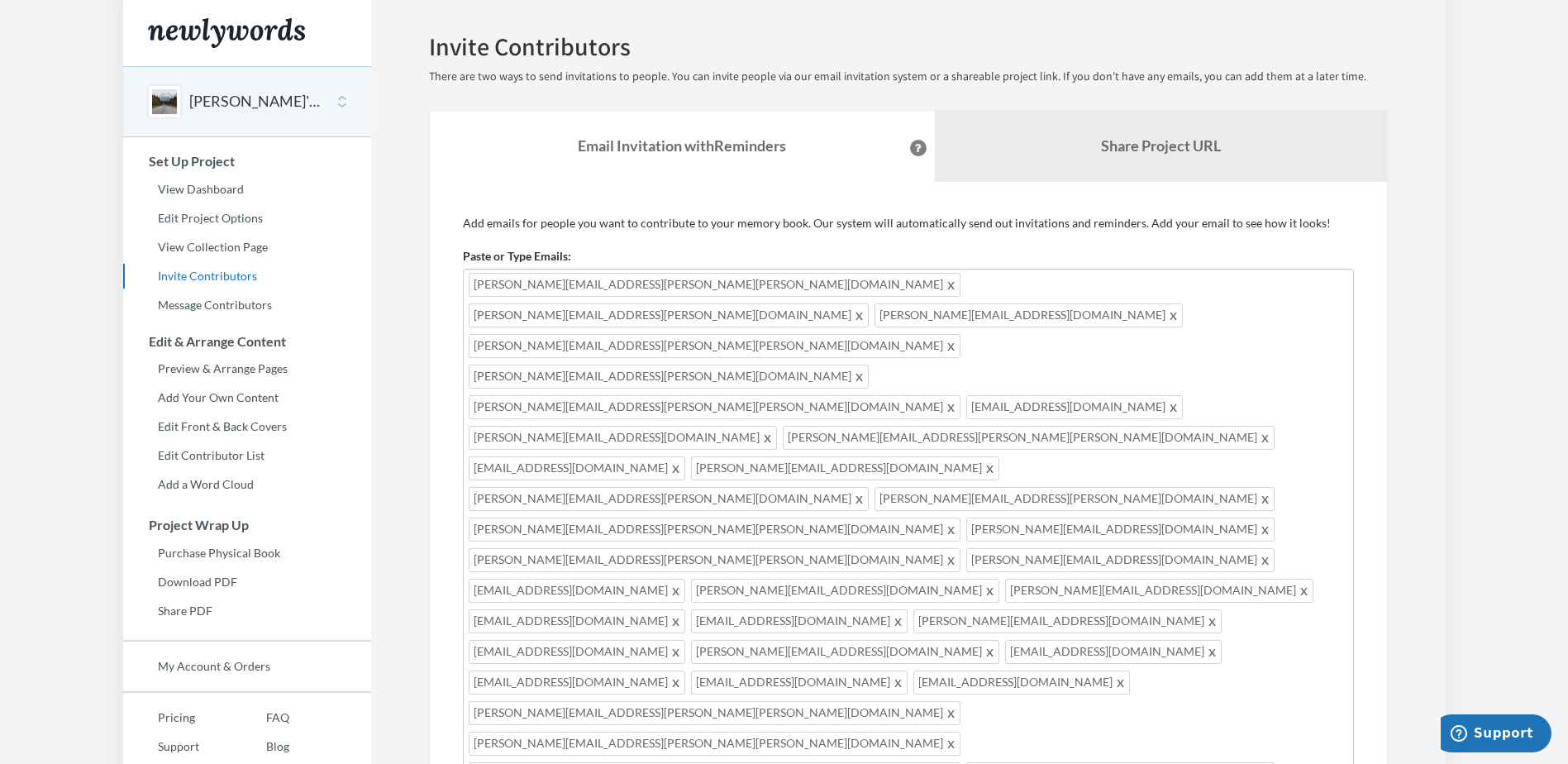
click at [713, 536] on div "[PERSON_NAME][EMAIL_ADDRESS][PERSON_NAME][PERSON_NAME][DOMAIN_NAME] [DOMAIN_NAM…" at bounding box center [907, 592] width 891 height 646
drag, startPoint x: 819, startPoint y: 534, endPoint x: 817, endPoint y: 547, distance: 13.2
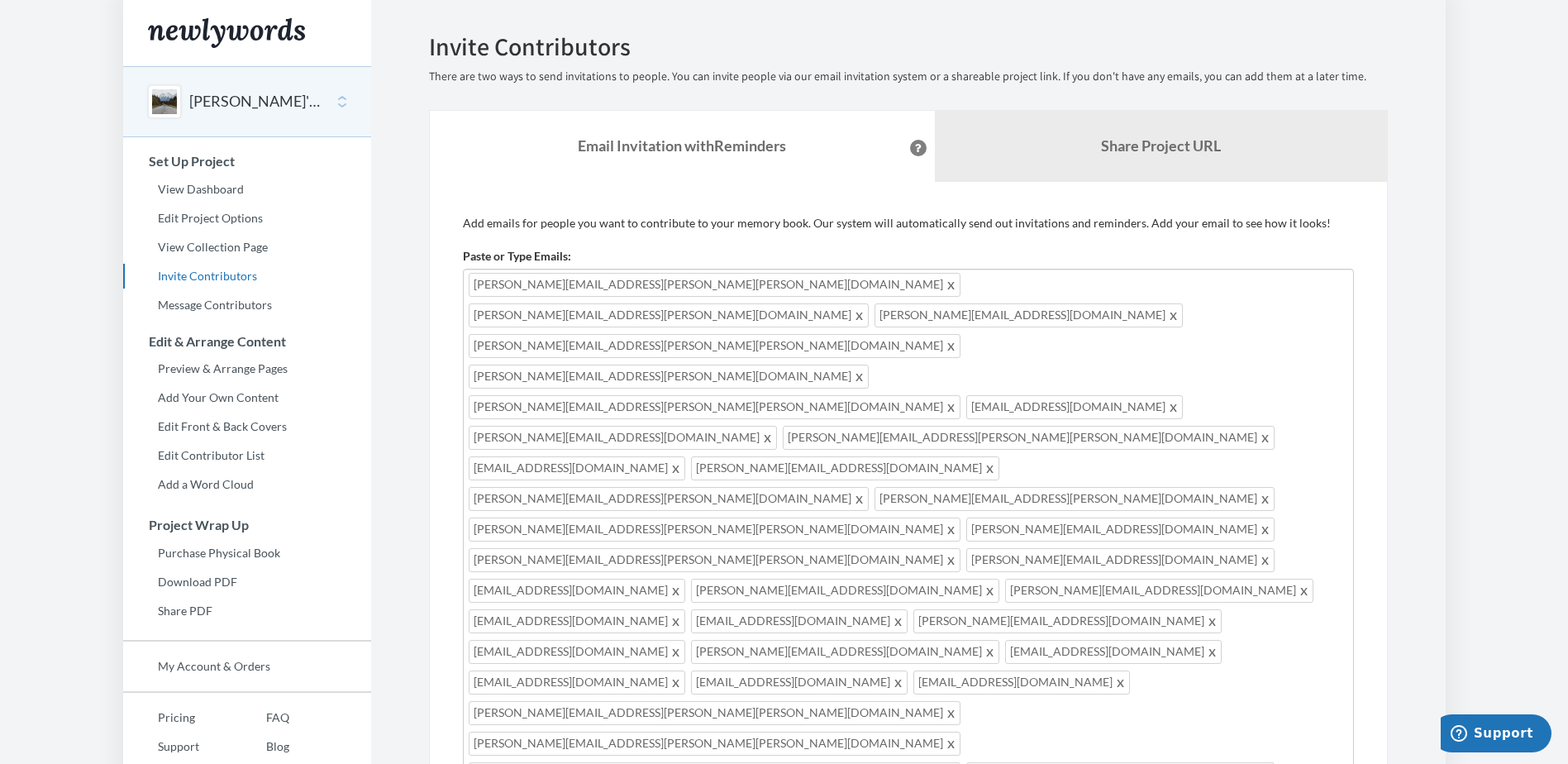
click at [981, 536] on div "[PERSON_NAME][EMAIL_ADDRESS][PERSON_NAME][PERSON_NAME][DOMAIN_NAME] [DOMAIN_NAM…" at bounding box center [907, 603] width 891 height 668
click at [1135, 540] on div "[PERSON_NAME][EMAIL_ADDRESS][PERSON_NAME][PERSON_NAME][DOMAIN_NAME] [DOMAIN_NAM…" at bounding box center [907, 607] width 891 height 677
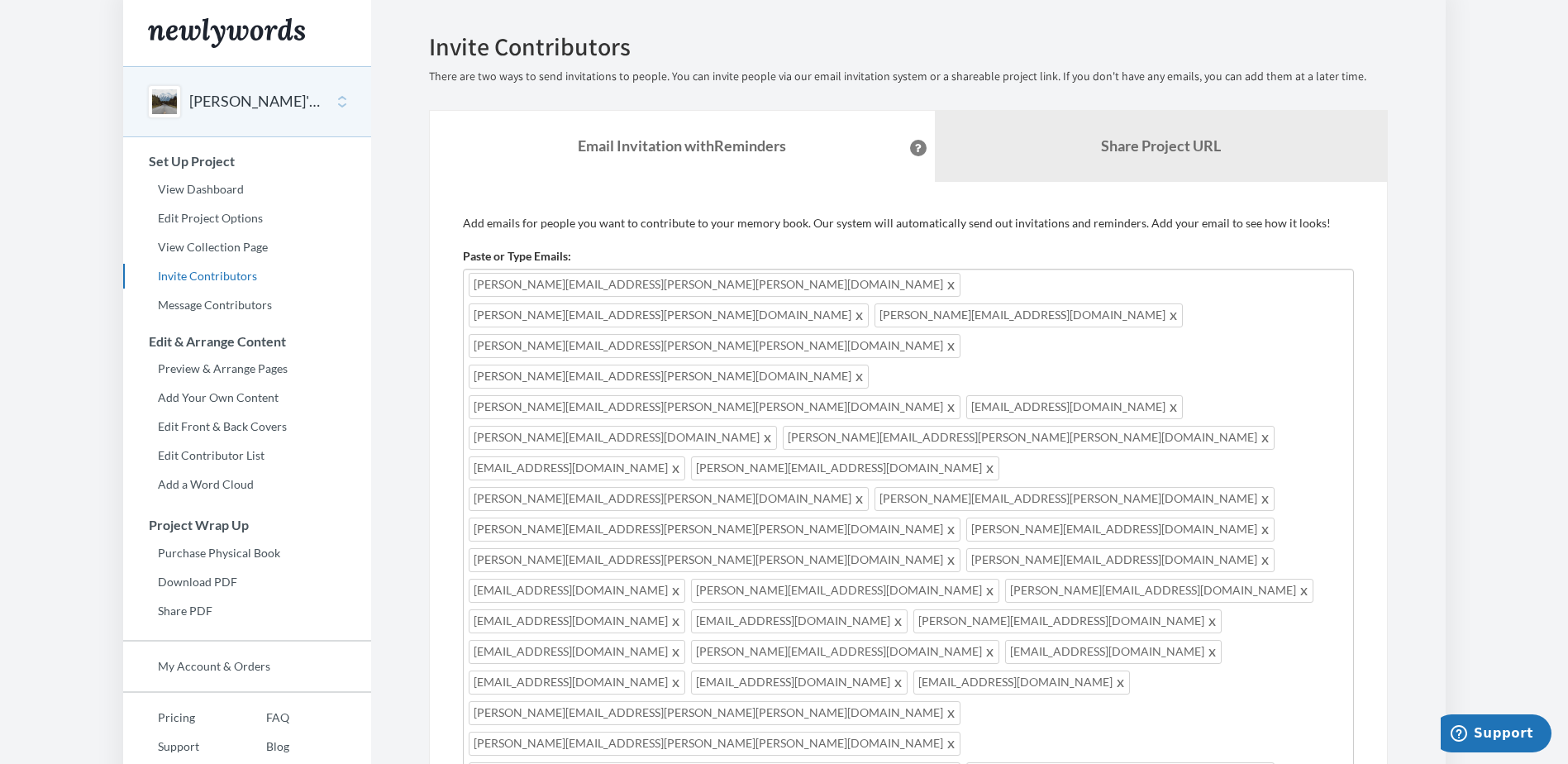
click at [1099, 576] on div "[PERSON_NAME][EMAIL_ADDRESS][PERSON_NAME][PERSON_NAME][DOMAIN_NAME] [DOMAIN_NAM…" at bounding box center [907, 653] width 891 height 769
click at [919, 596] on div "[PERSON_NAME][EMAIL_ADDRESS][PERSON_NAME][PERSON_NAME][DOMAIN_NAME] [DOMAIN_NAM…" at bounding box center [907, 664] width 891 height 791
click at [1140, 597] on div "[PERSON_NAME][EMAIL_ADDRESS][PERSON_NAME][PERSON_NAME][DOMAIN_NAME] [DOMAIN_NAM…" at bounding box center [907, 684] width 891 height 830
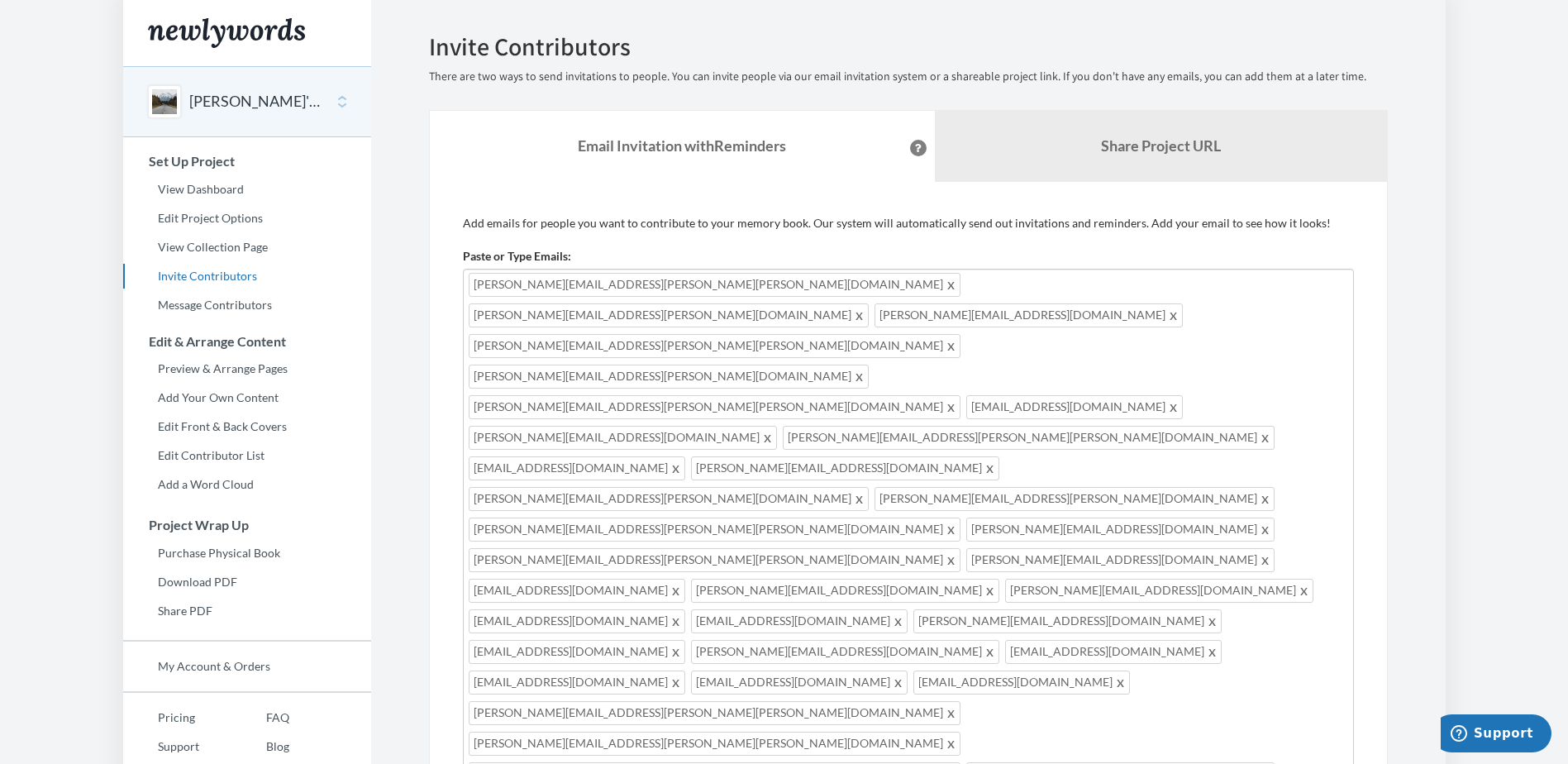
click at [1123, 597] on div "[PERSON_NAME][EMAIL_ADDRESS][PERSON_NAME][PERSON_NAME][DOMAIN_NAME] [DOMAIN_NAM…" at bounding box center [907, 699] width 891 height 861
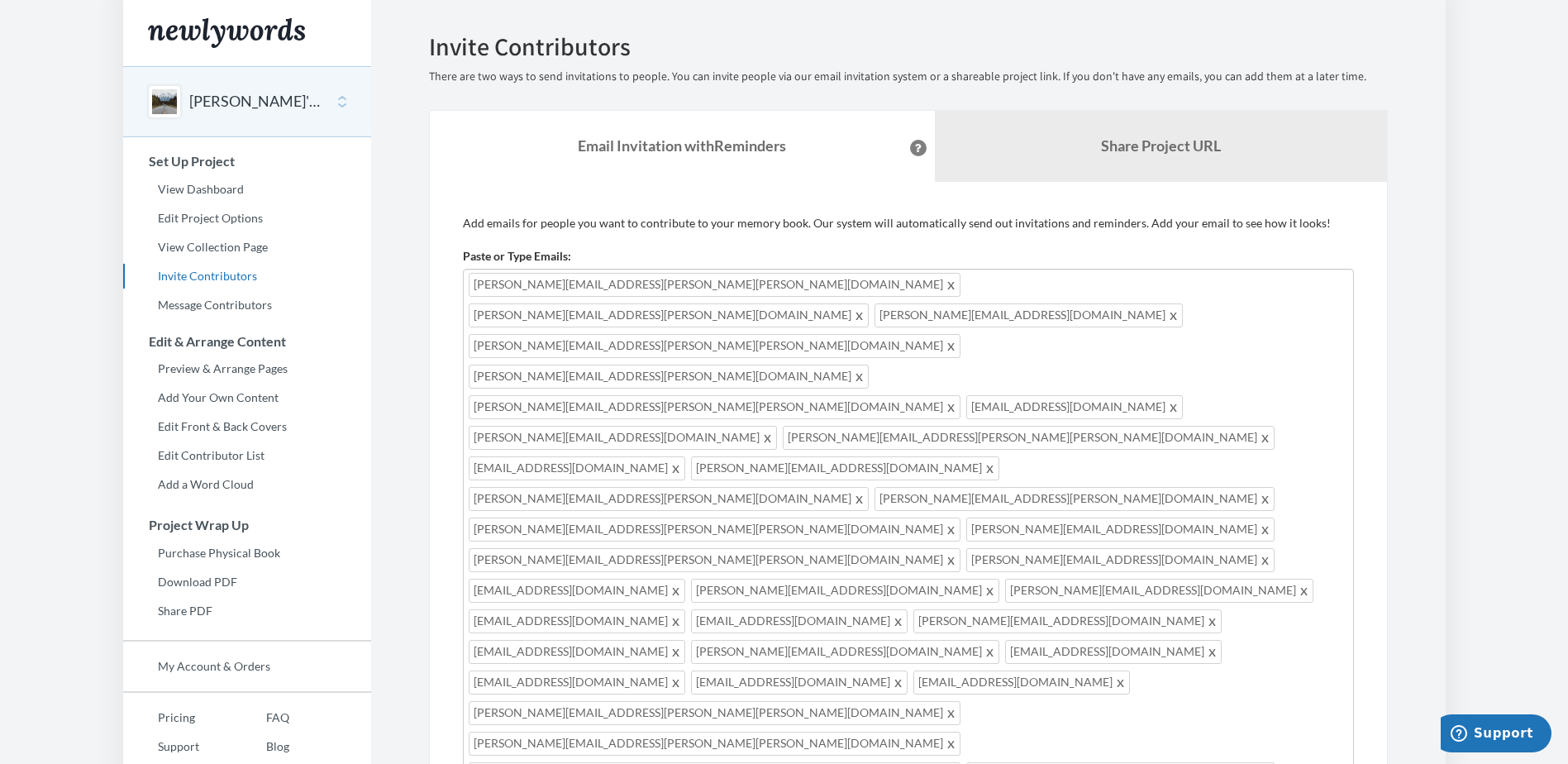
drag, startPoint x: 977, startPoint y: 650, endPoint x: 956, endPoint y: 653, distance: 21.2
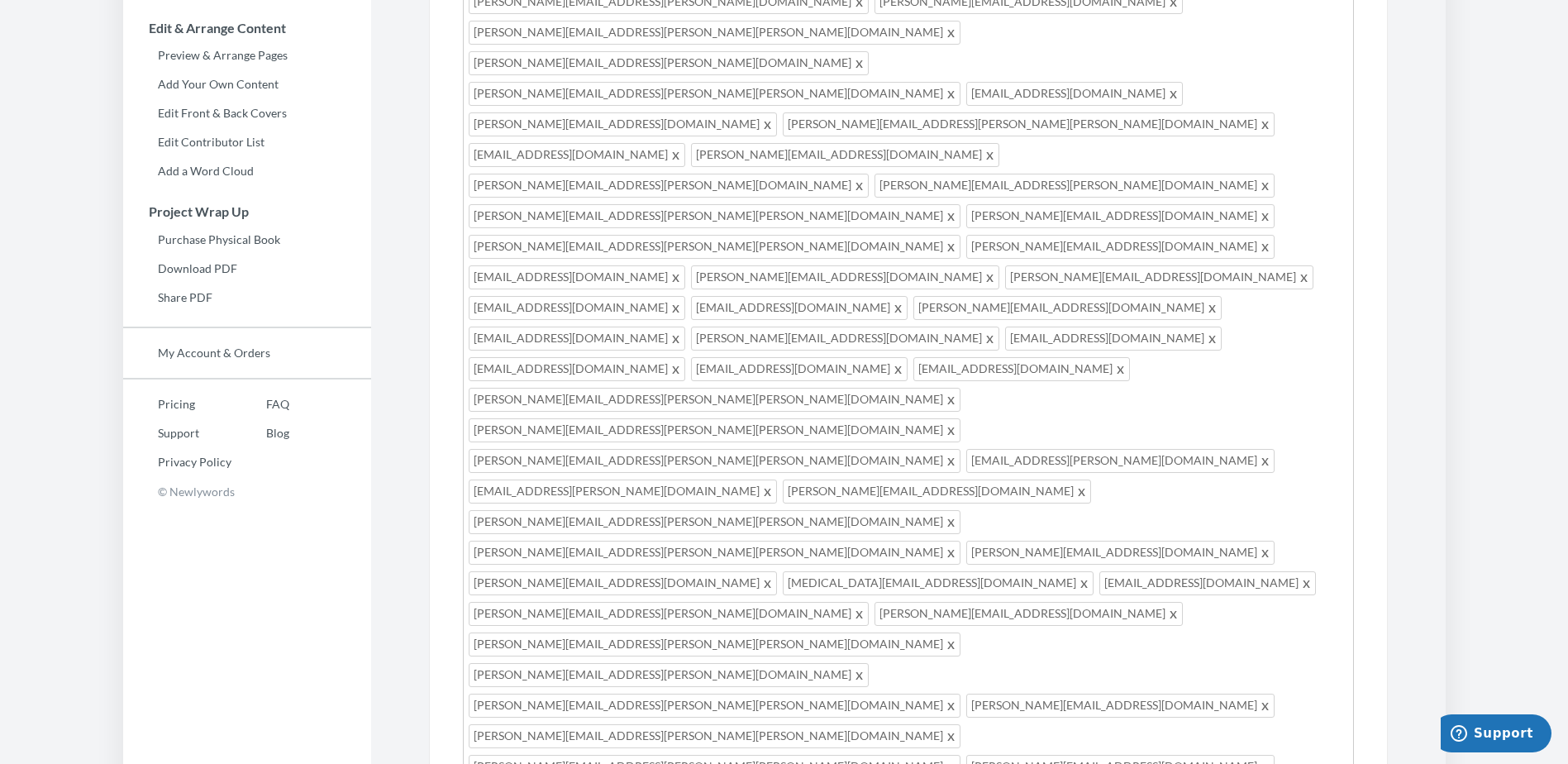
scroll to position [319, 0]
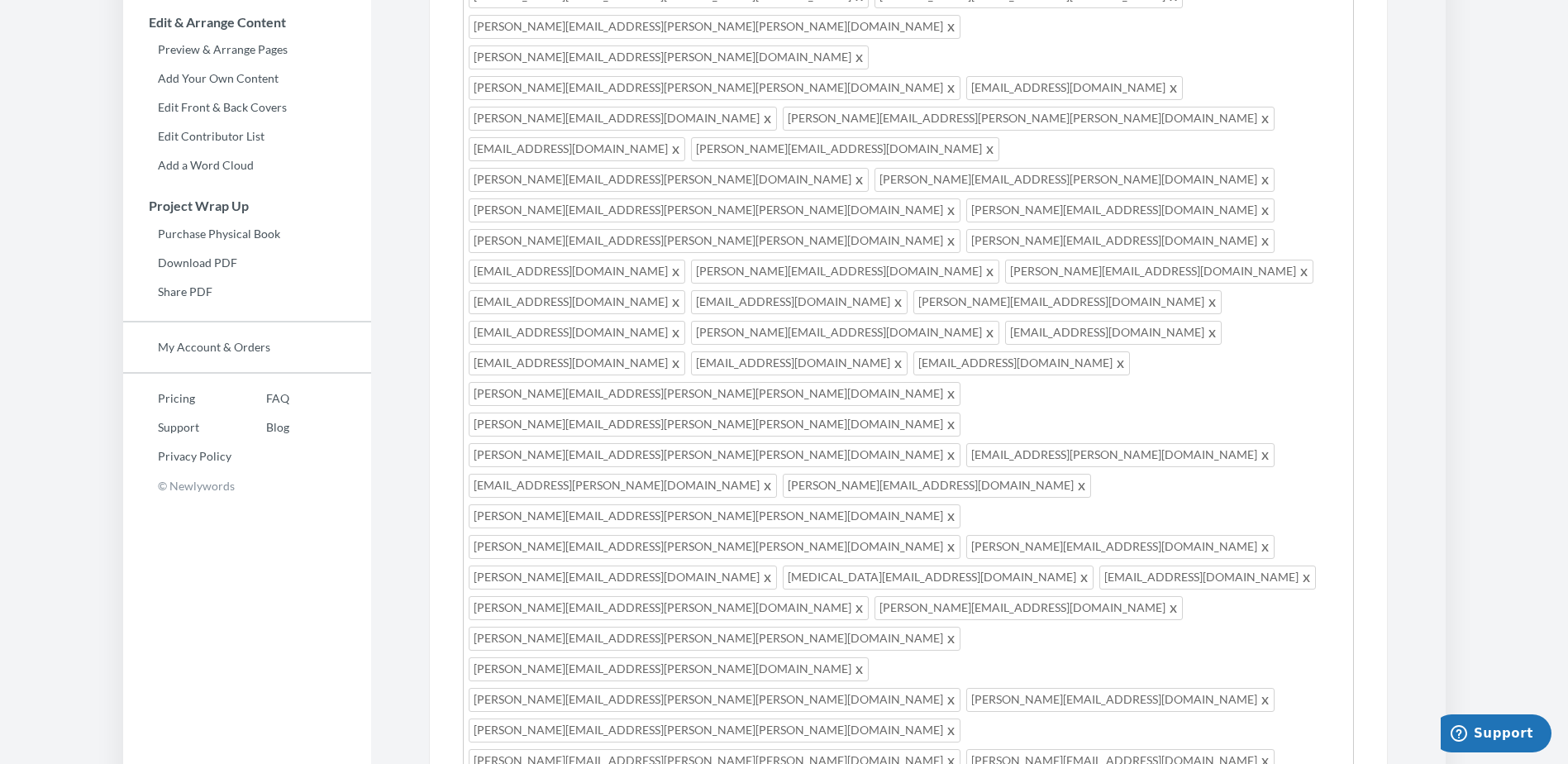
click at [1323, 371] on div "[PERSON_NAME][EMAIL_ADDRESS][PERSON_NAME][PERSON_NAME][DOMAIN_NAME] [DOMAIN_NAM…" at bounding box center [907, 548] width 891 height 1197
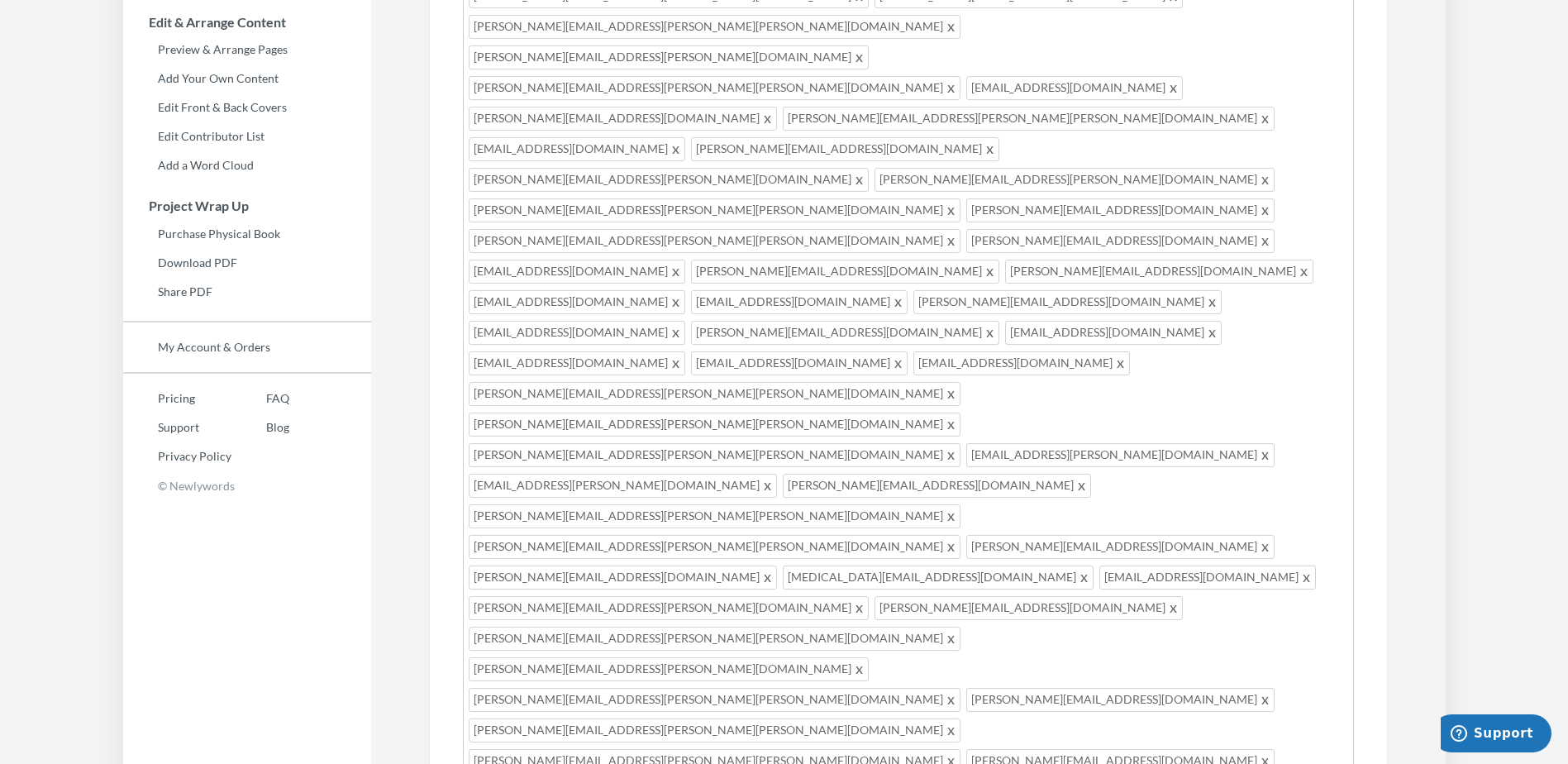
click at [1158, 404] on div "[PERSON_NAME][EMAIL_ADDRESS][PERSON_NAME][PERSON_NAME][DOMAIN_NAME] [DOMAIN_NAM…" at bounding box center [907, 578] width 891 height 1258
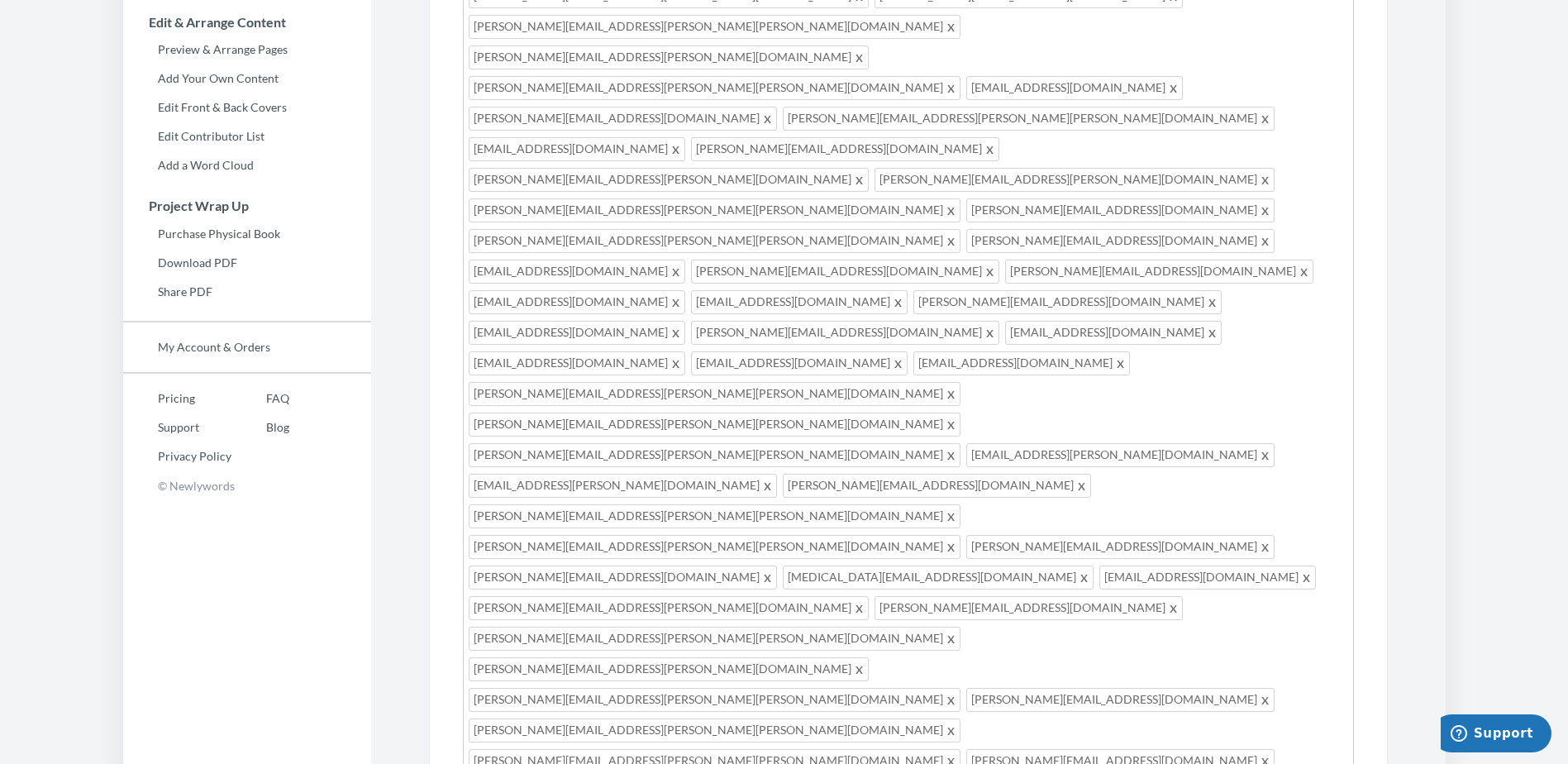
click at [1113, 438] on div "[PERSON_NAME][EMAIL_ADDRESS][PERSON_NAME][PERSON_NAME][DOMAIN_NAME] [DOMAIN_NAM…" at bounding box center [907, 619] width 891 height 1341
drag, startPoint x: 566, startPoint y: 530, endPoint x: 581, endPoint y: 534, distance: 15.5
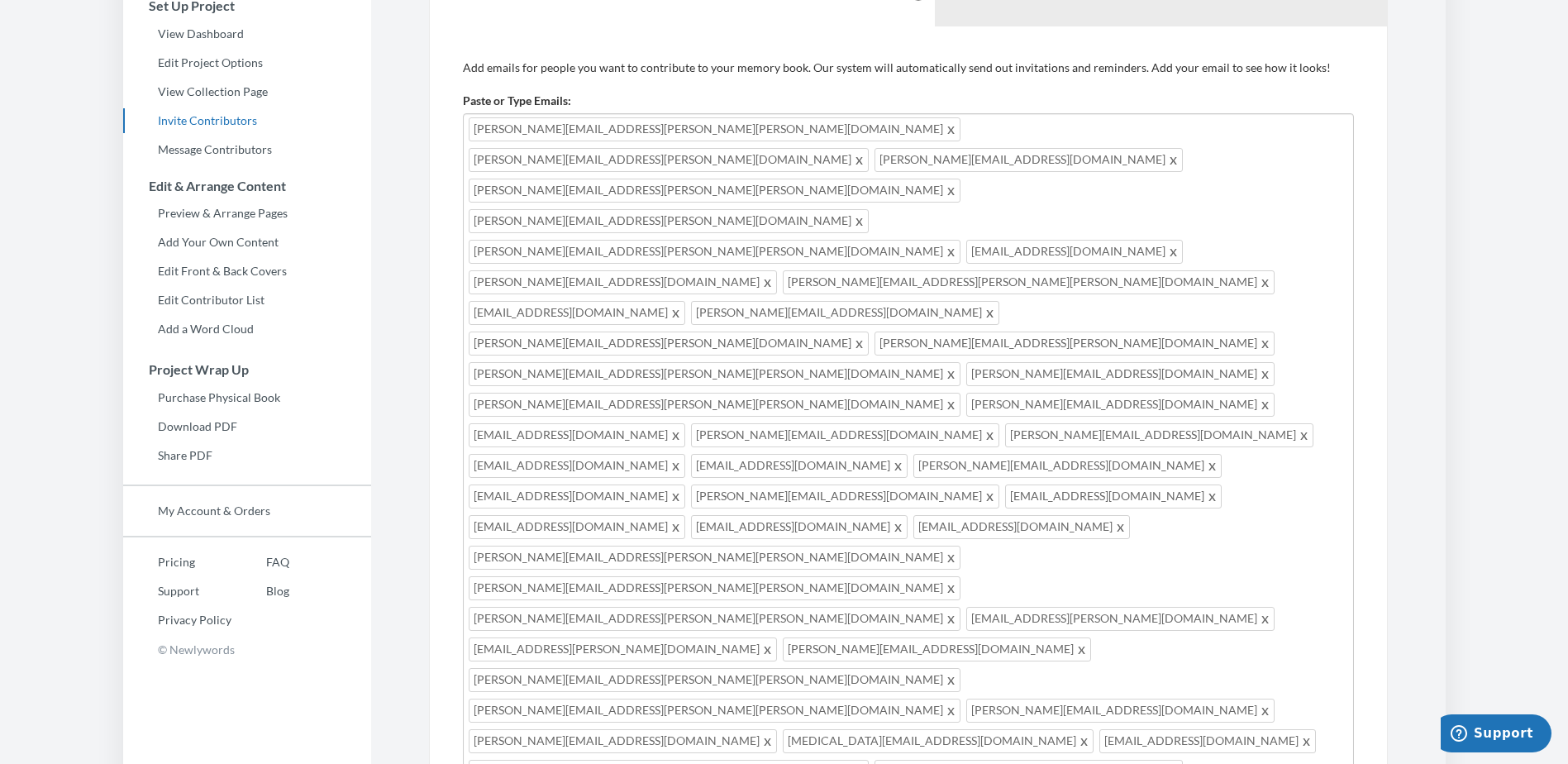
scroll to position [166, 0]
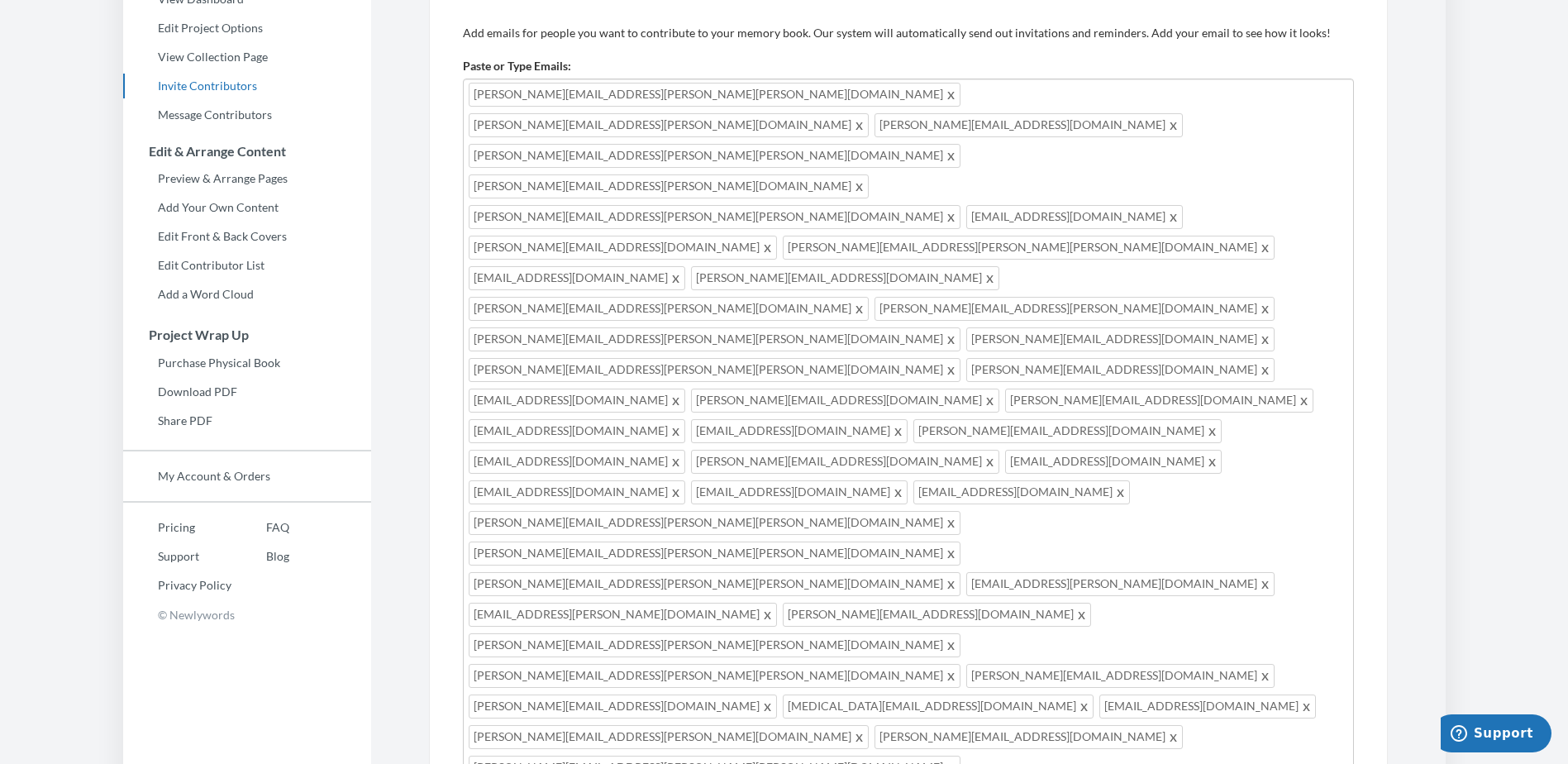
scroll to position [223, 0]
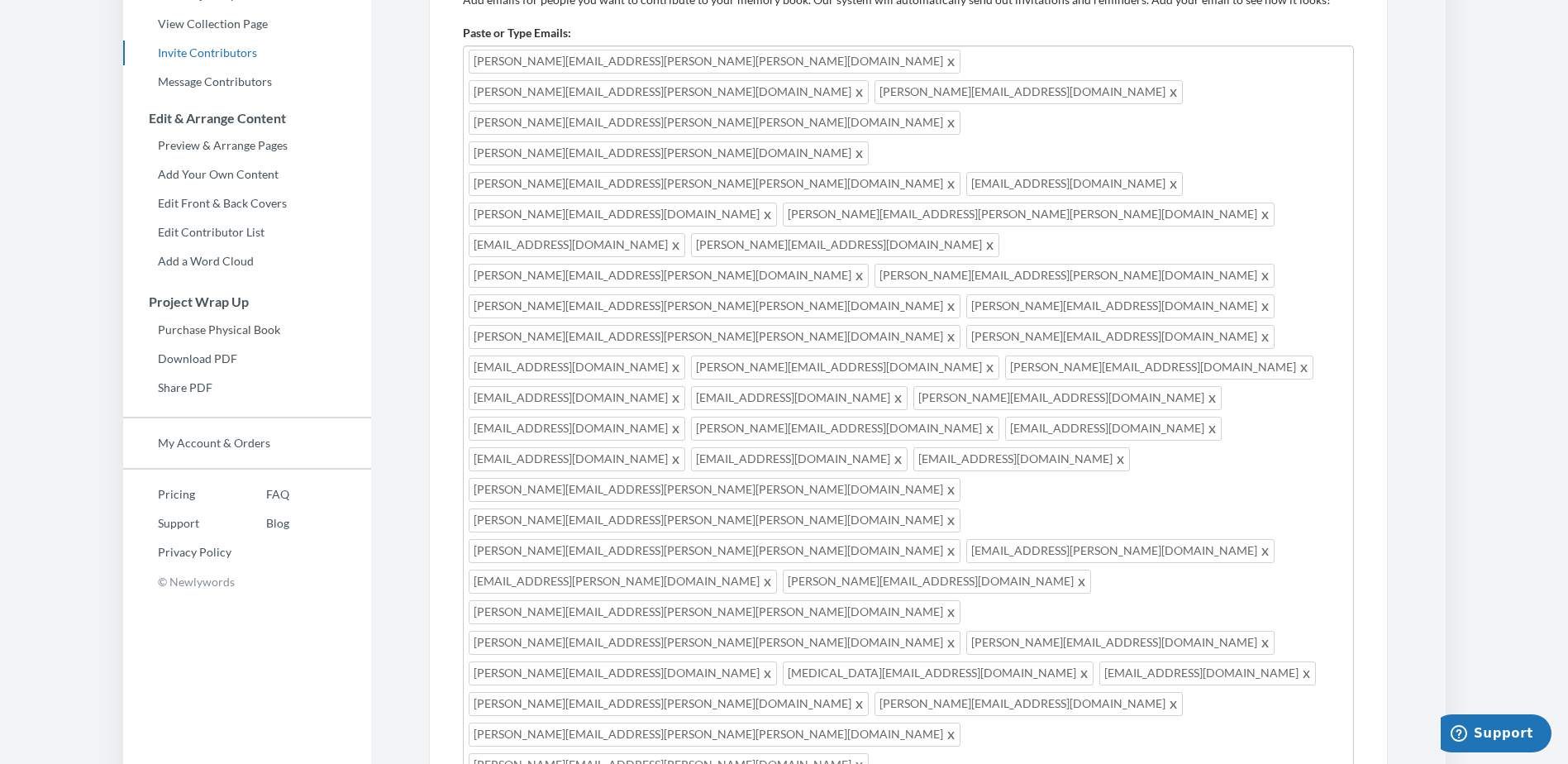
drag, startPoint x: 1015, startPoint y: 549, endPoint x: 995, endPoint y: 531, distance: 26.9
drag, startPoint x: 995, startPoint y: 531, endPoint x: 1222, endPoint y: 565, distance: 229.5
click at [1213, 560] on div "[PERSON_NAME][EMAIL_ADDRESS][PERSON_NAME][PERSON_NAME][DOMAIN_NAME] [DOMAIN_NAM…" at bounding box center [907, 751] width 891 height 1411
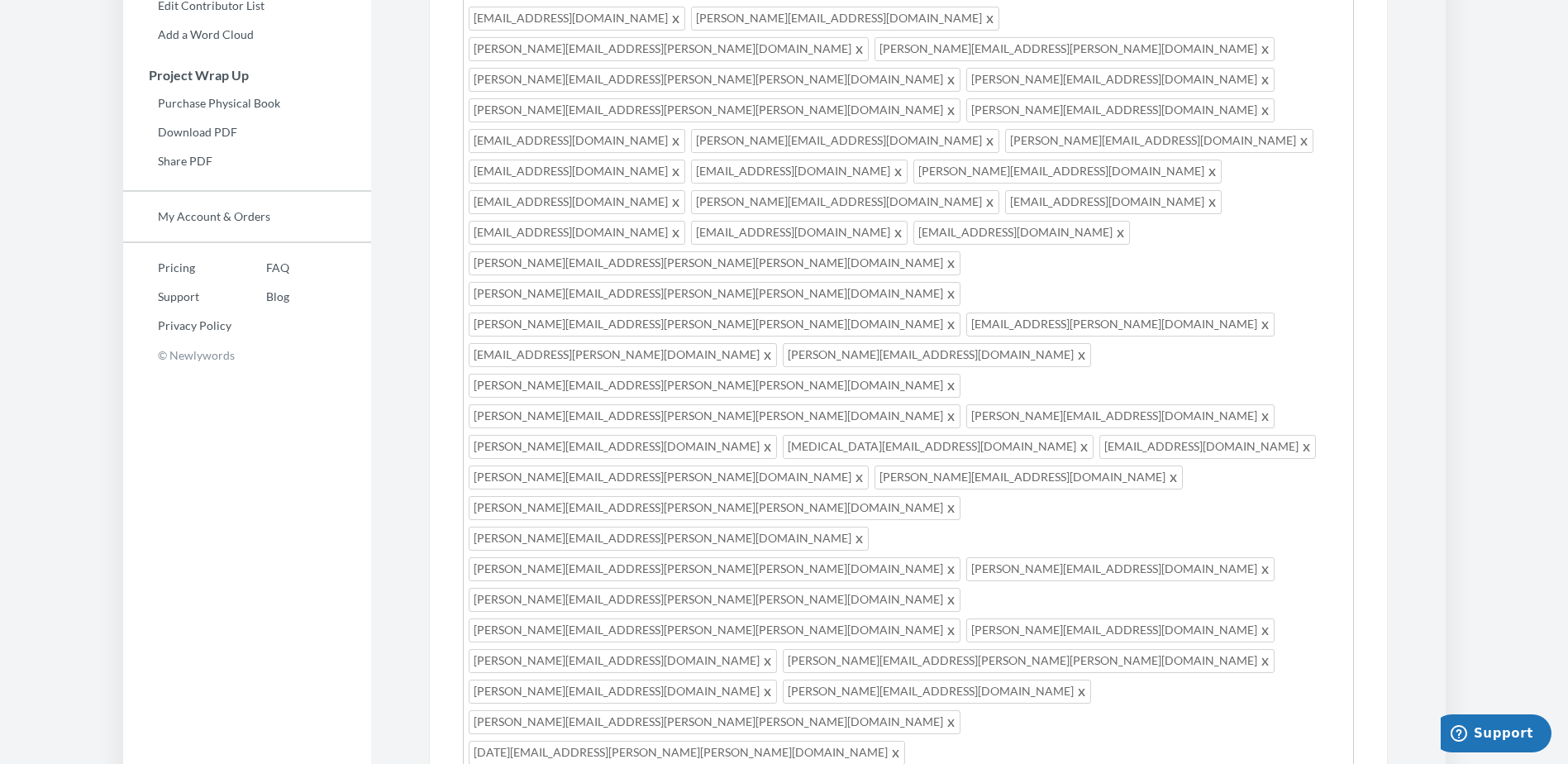
scroll to position [472, 0]
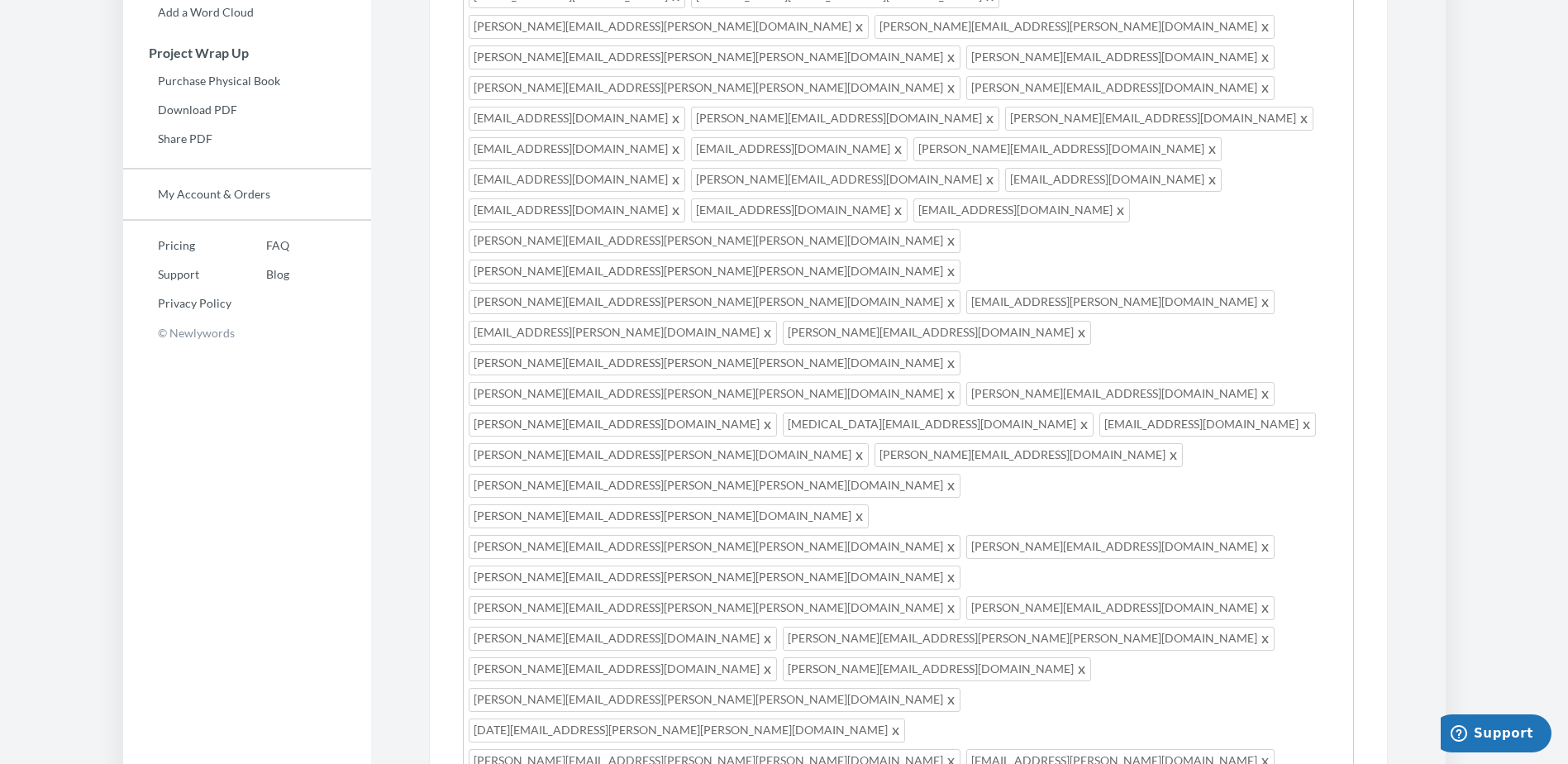
type textarea "Hi everyone! As you all know, [PERSON_NAME], HF Division Controller, has been p…"
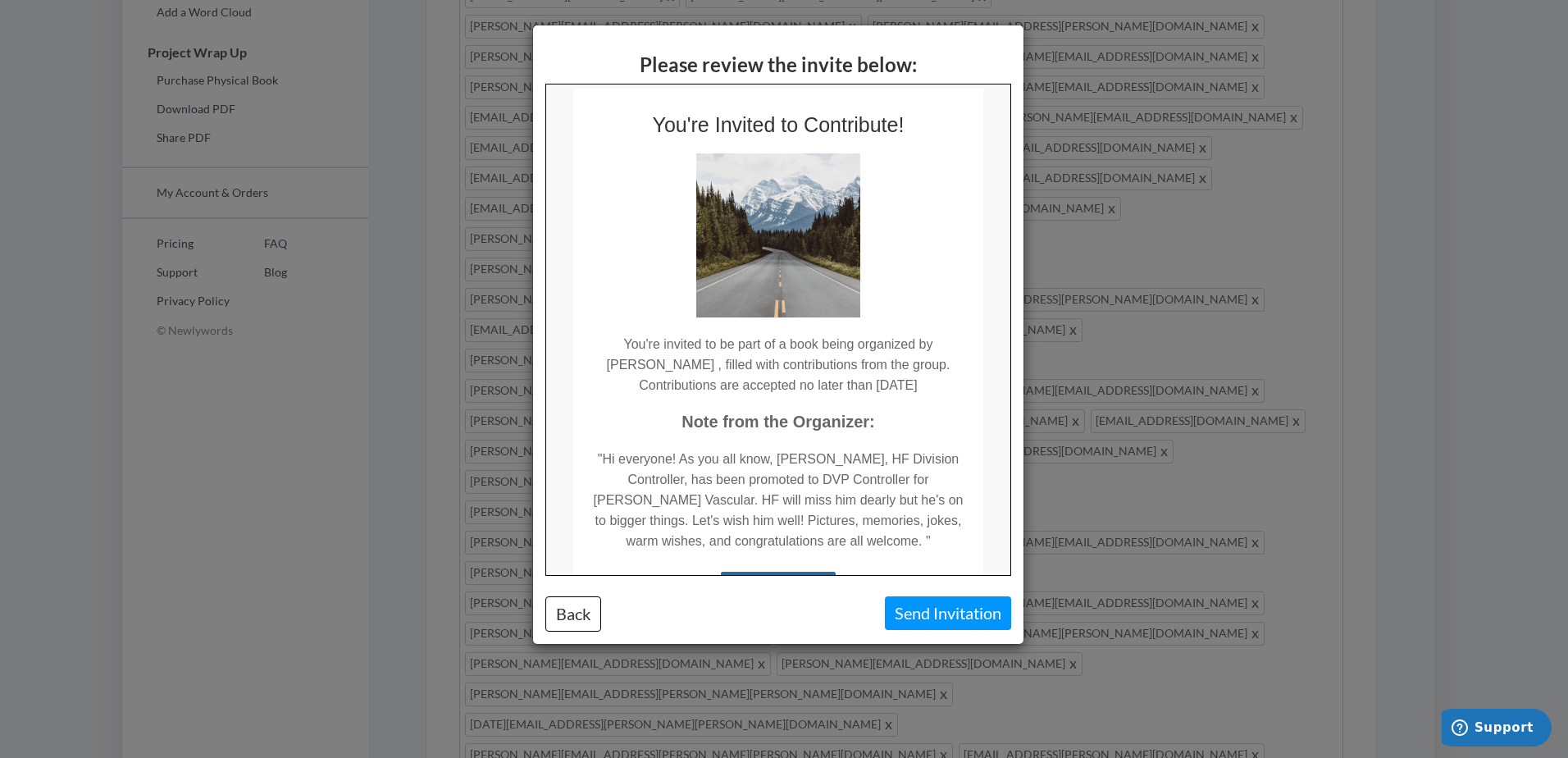
scroll to position [82, 0]
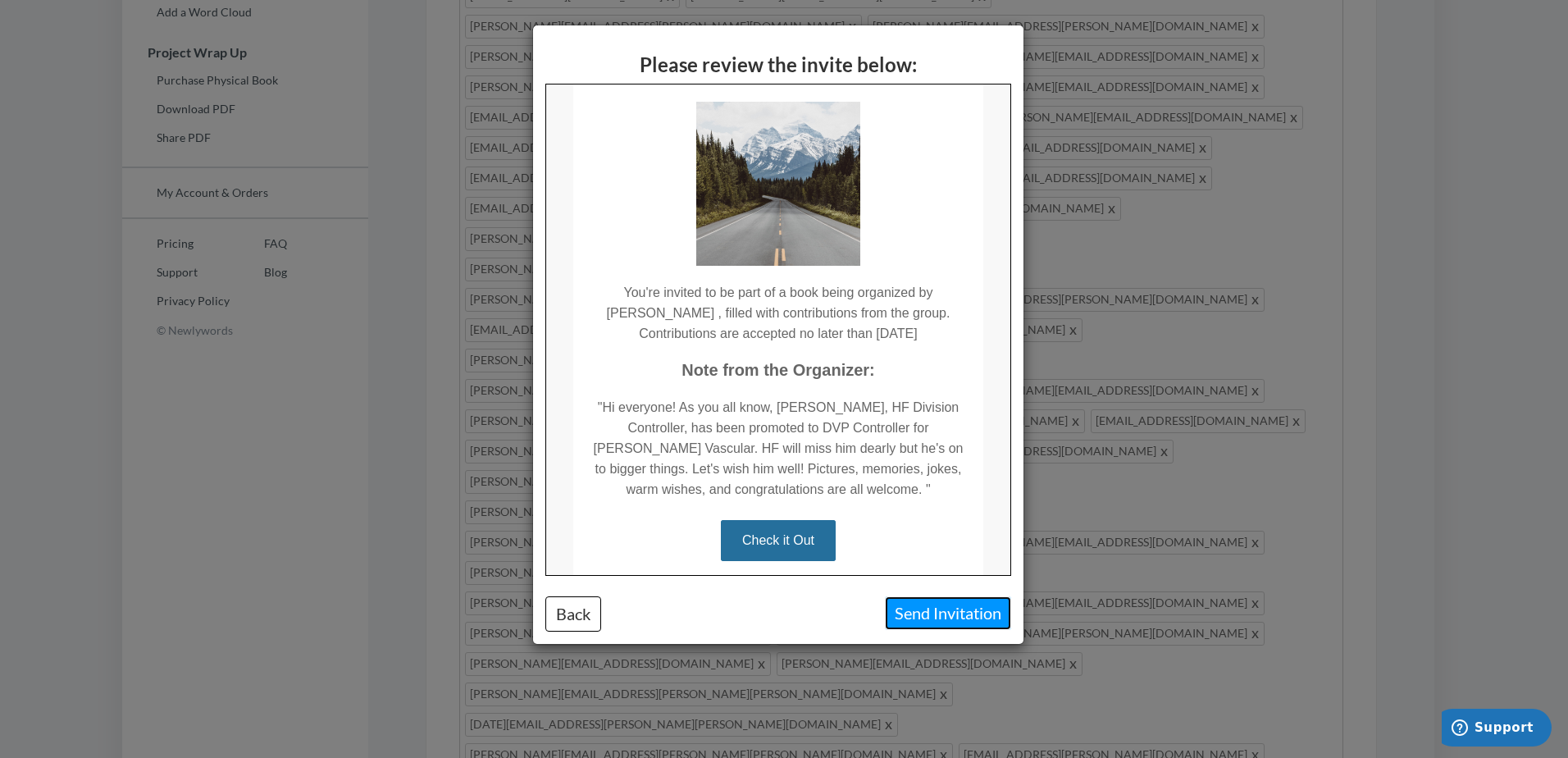
click at [895, 618] on button "Send Invitation" at bounding box center [948, 613] width 126 height 33
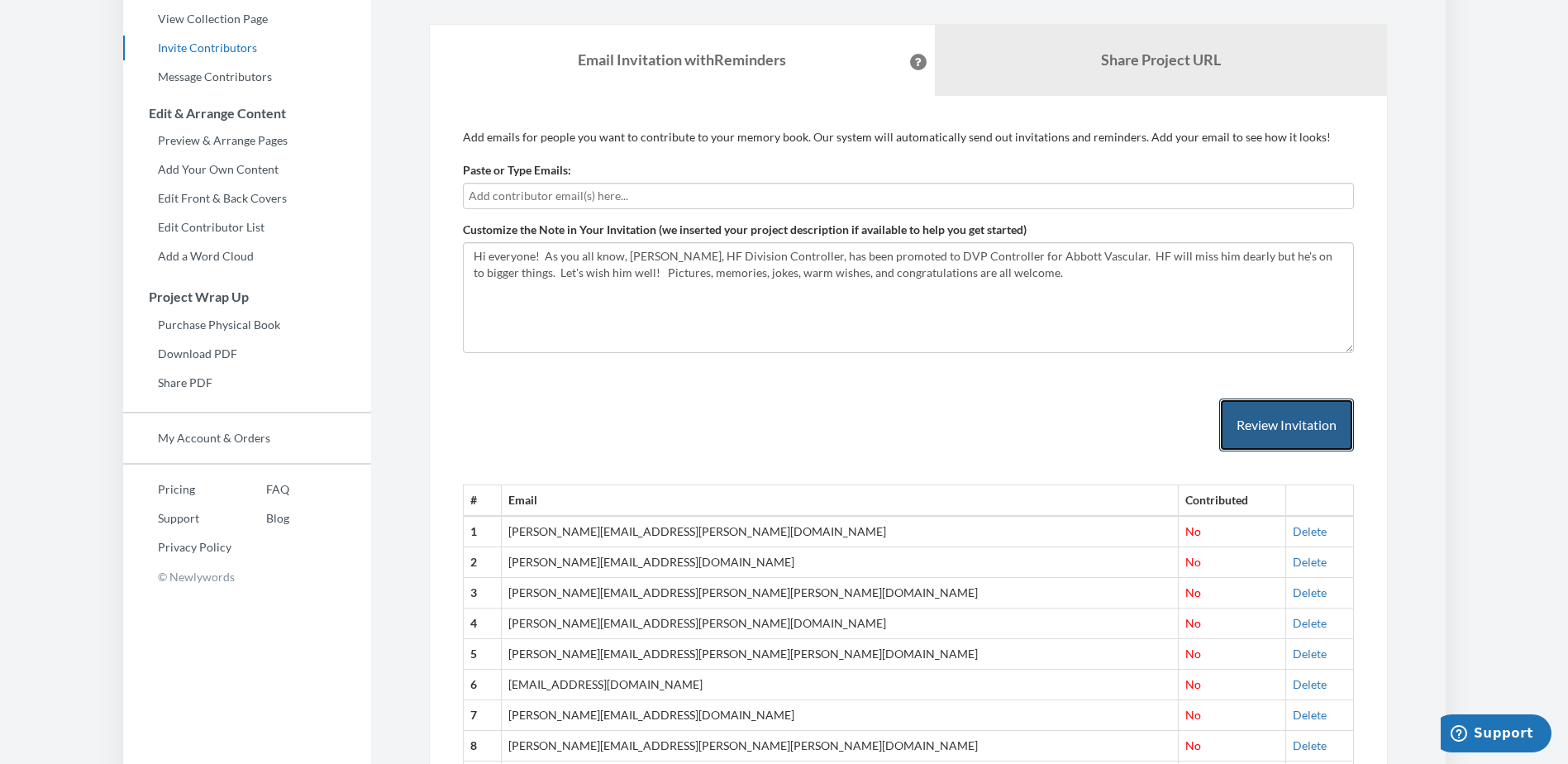
scroll to position [0, 0]
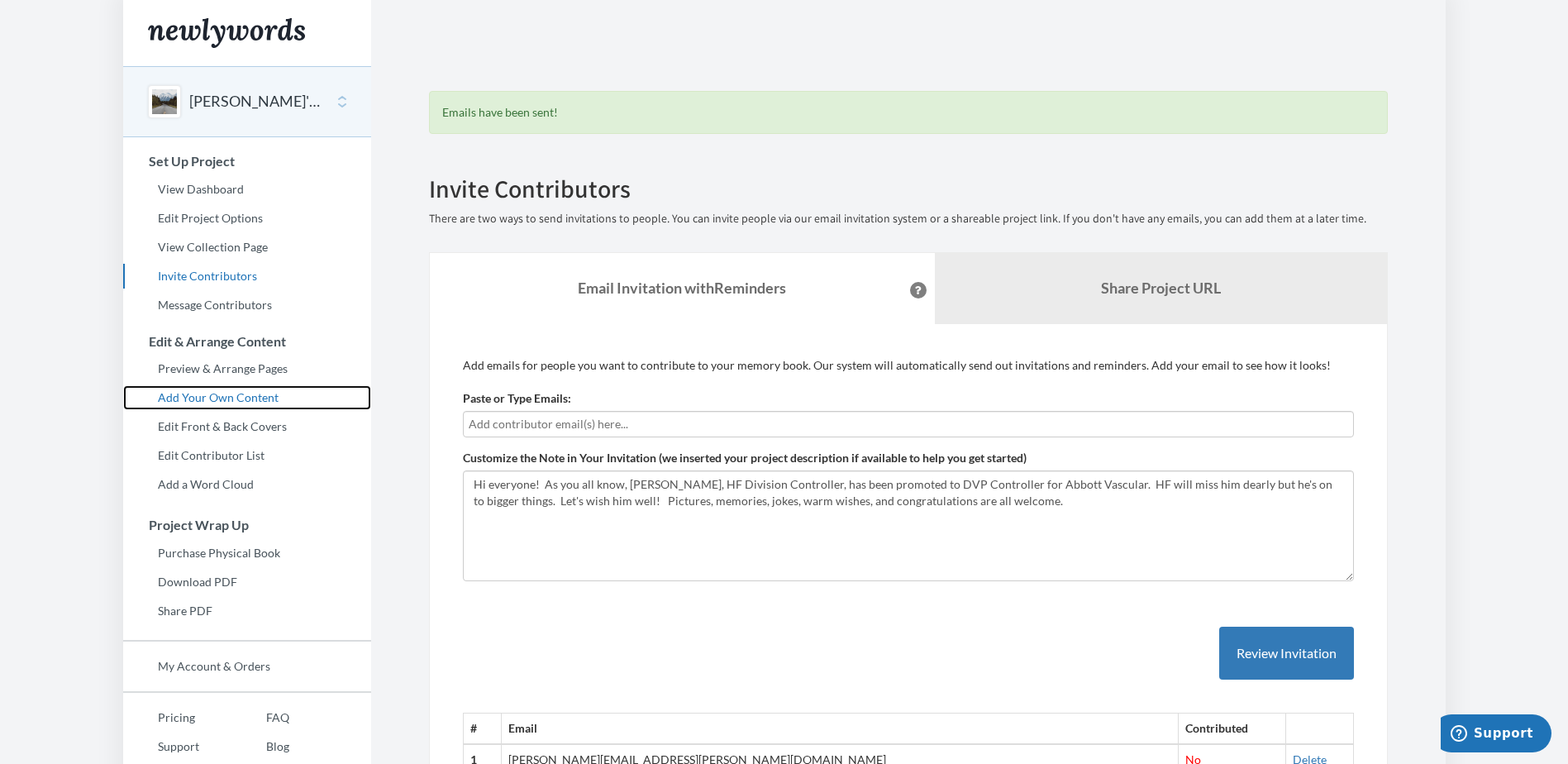
click at [189, 400] on link "Add Your Own Content" at bounding box center [247, 397] width 248 height 25
